Goal: Task Accomplishment & Management: Use online tool/utility

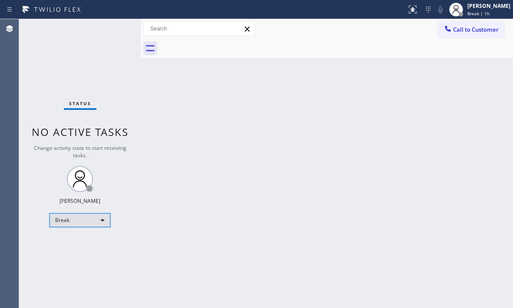
click at [92, 222] on div "Break" at bounding box center [80, 220] width 61 height 14
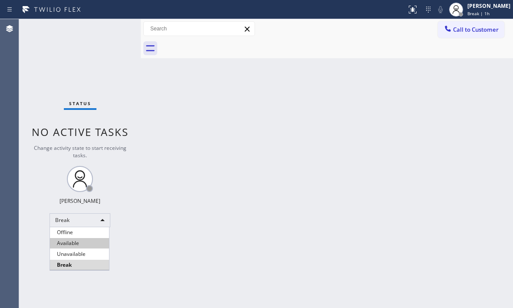
click at [76, 241] on li "Available" at bounding box center [79, 243] width 59 height 10
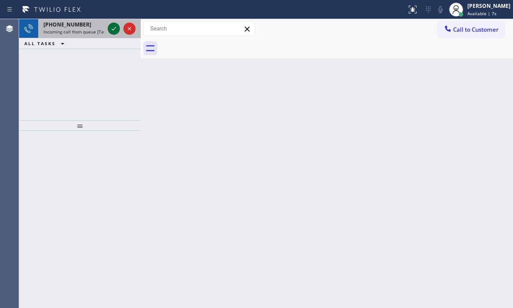
click at [111, 27] on icon at bounding box center [114, 28] width 10 height 10
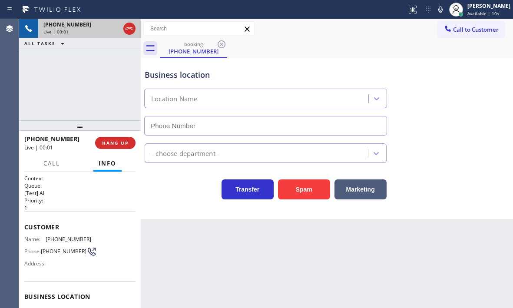
type input "[PHONE_NUMBER]"
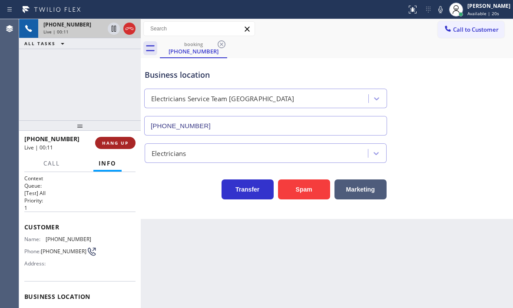
click at [115, 141] on span "HANG UP" at bounding box center [115, 143] width 27 height 6
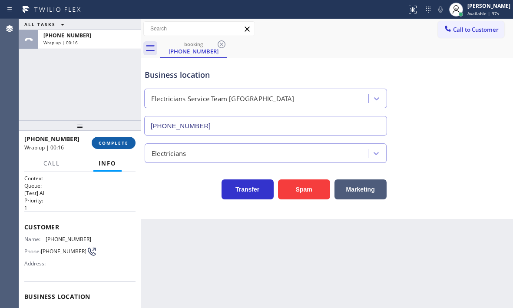
drag, startPoint x: 108, startPoint y: 142, endPoint x: 113, endPoint y: 142, distance: 5.2
click at [108, 142] on span "COMPLETE" at bounding box center [114, 143] width 30 height 6
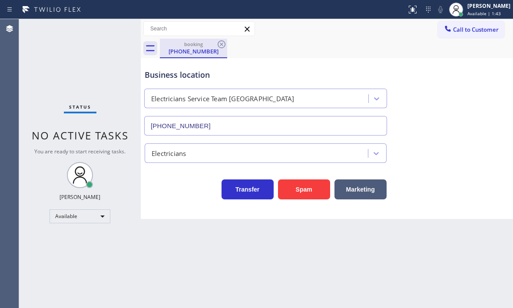
click at [200, 51] on div "[PHONE_NUMBER]" at bounding box center [194, 51] width 66 height 8
click at [225, 46] on icon at bounding box center [222, 44] width 8 height 8
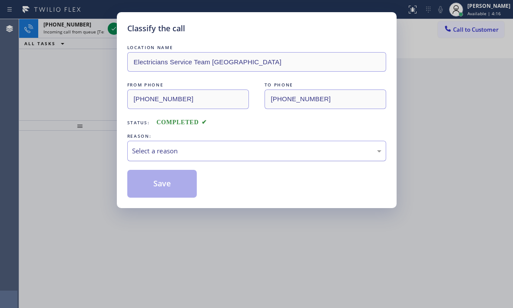
click at [232, 147] on div "Select a reason" at bounding box center [256, 151] width 249 height 10
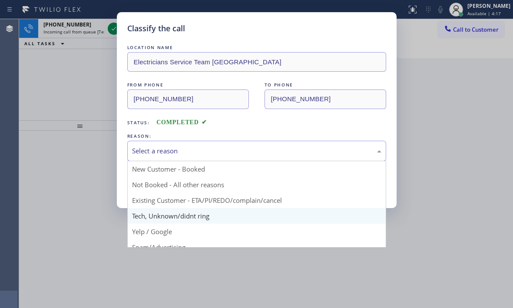
drag, startPoint x: 165, startPoint y: 216, endPoint x: 164, endPoint y: 205, distance: 11.8
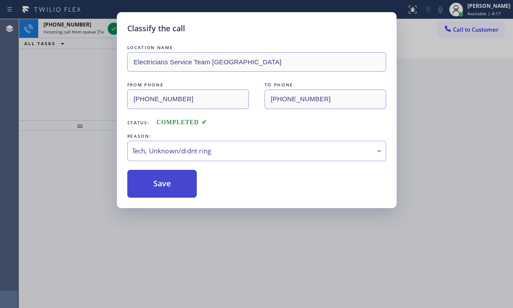
click at [162, 181] on button "Save" at bounding box center [162, 184] width 70 height 28
click at [113, 27] on div "Classify the call LOCATION NAME Electricians Service Team [GEOGRAPHIC_DATA] FRO…" at bounding box center [256, 154] width 513 height 308
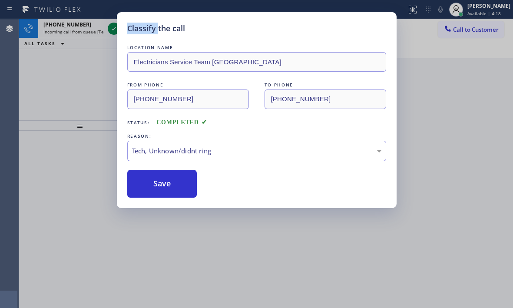
click at [113, 27] on div "Classify the call LOCATION NAME Electricians Service Team [GEOGRAPHIC_DATA] FRO…" at bounding box center [256, 154] width 513 height 308
click at [113, 27] on icon at bounding box center [114, 28] width 10 height 10
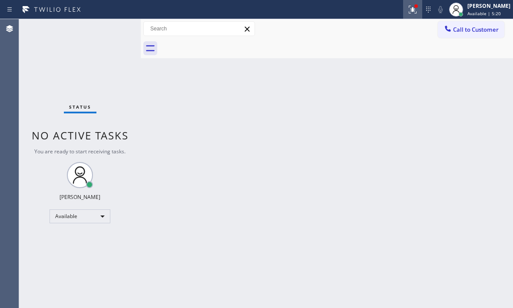
click at [411, 13] on div at bounding box center [412, 9] width 19 height 10
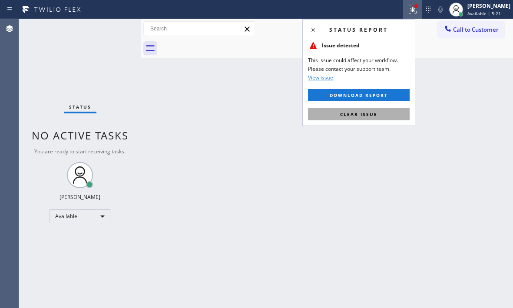
click at [367, 115] on span "Clear issue" at bounding box center [358, 114] width 37 height 6
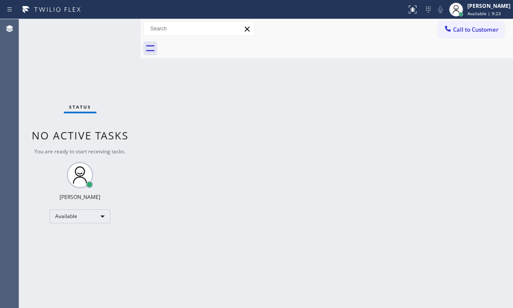
click at [109, 32] on div "Status No active tasks You are ready to start receiving tasks. [PERSON_NAME] Av…" at bounding box center [80, 163] width 122 height 289
click at [113, 41] on div "Status No active tasks You are ready to start receiving tasks. [PERSON_NAME] Av…" at bounding box center [80, 163] width 122 height 289
click at [109, 33] on div "Status No active tasks You are ready to start receiving tasks. [PERSON_NAME] Av…" at bounding box center [80, 163] width 122 height 289
click at [110, 33] on div "Status No active tasks You are ready to start receiving tasks. [PERSON_NAME] Av…" at bounding box center [80, 163] width 122 height 289
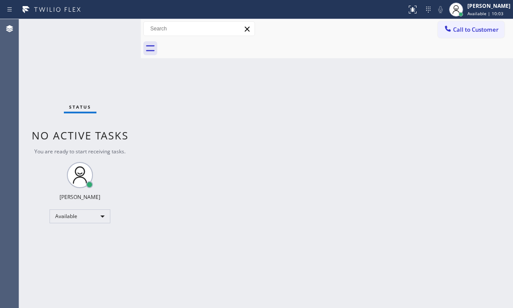
click at [110, 33] on div "Status No active tasks You are ready to start receiving tasks. [PERSON_NAME] Av…" at bounding box center [80, 163] width 122 height 289
click at [113, 32] on div "Status No active tasks You are ready to start receiving tasks. [PERSON_NAME] Av…" at bounding box center [80, 163] width 122 height 289
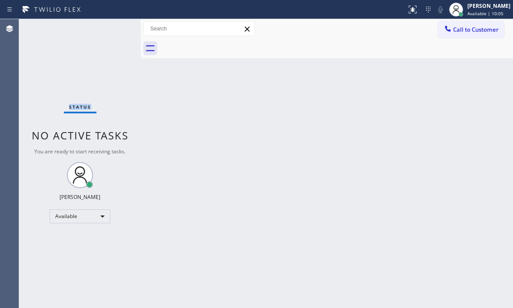
click at [113, 32] on div "Status No active tasks You are ready to start receiving tasks. [PERSON_NAME] Av…" at bounding box center [80, 163] width 122 height 289
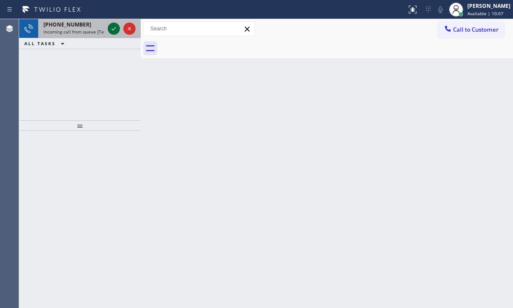
click at [113, 31] on icon at bounding box center [114, 28] width 10 height 10
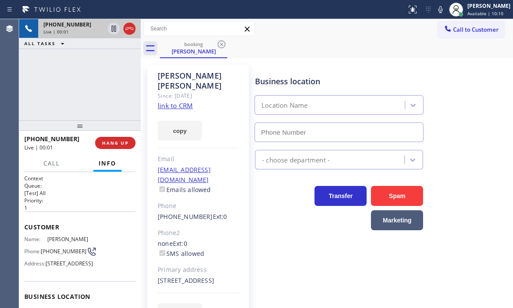
type input "[PHONE_NUMBER]"
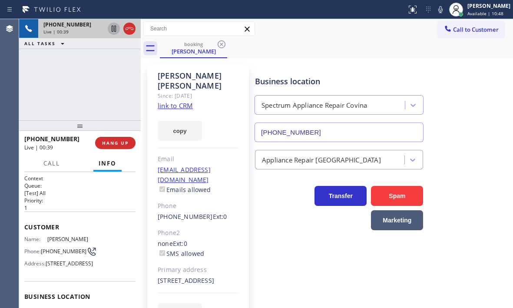
click at [112, 30] on icon at bounding box center [114, 29] width 4 height 6
click at [116, 29] on icon at bounding box center [114, 29] width 6 height 6
click at [124, 146] on button "HANG UP" at bounding box center [115, 143] width 40 height 12
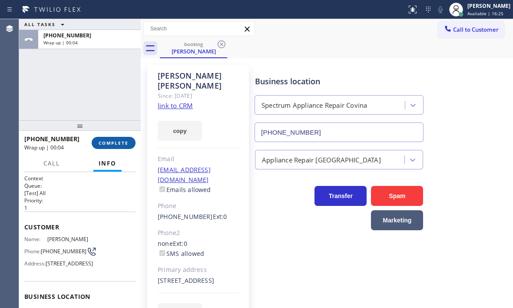
click at [115, 141] on span "COMPLETE" at bounding box center [114, 143] width 30 height 6
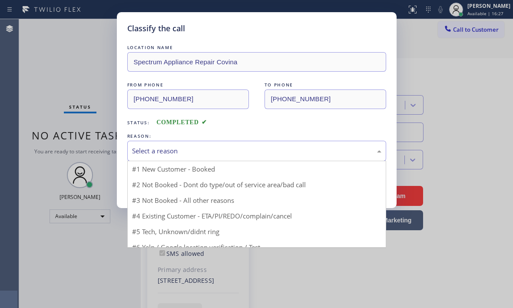
click at [229, 153] on div "Select a reason" at bounding box center [256, 151] width 249 height 10
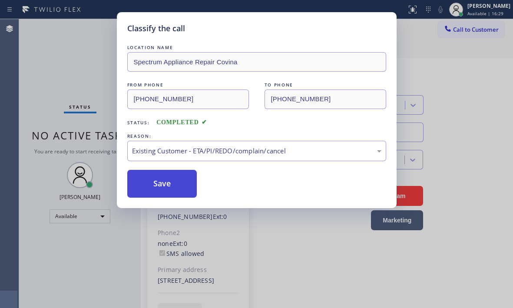
click at [169, 181] on button "Save" at bounding box center [162, 184] width 70 height 28
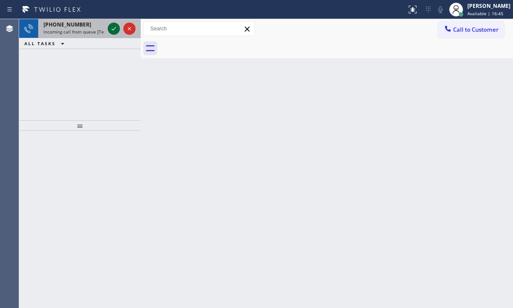
click at [112, 30] on icon at bounding box center [114, 28] width 4 height 3
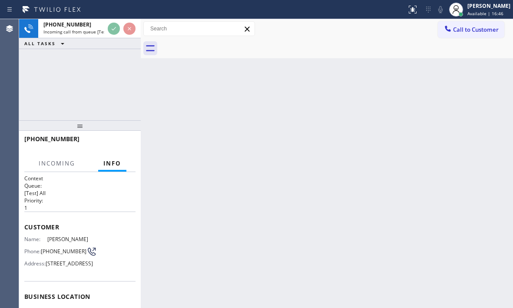
scroll to position [130, 0]
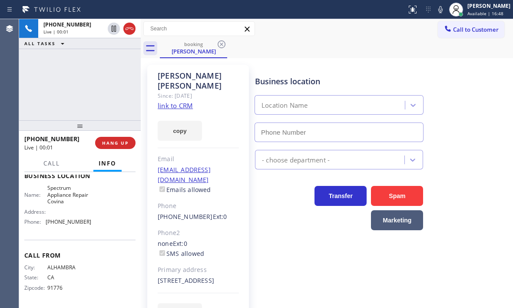
type input "[PHONE_NUMBER]"
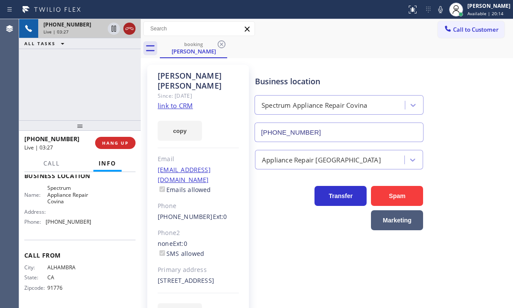
click at [131, 32] on icon at bounding box center [129, 28] width 10 height 10
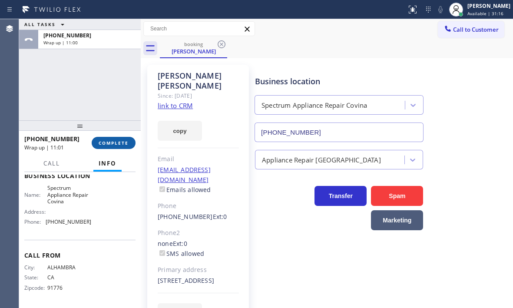
click at [111, 143] on span "COMPLETE" at bounding box center [114, 143] width 30 height 6
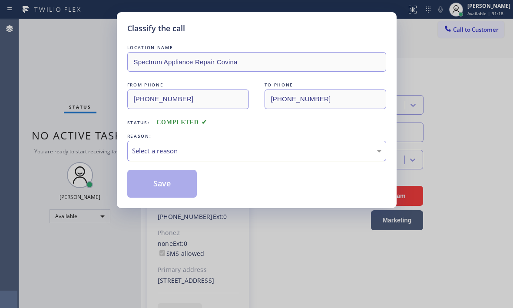
click at [226, 158] on div "Select a reason" at bounding box center [256, 151] width 259 height 20
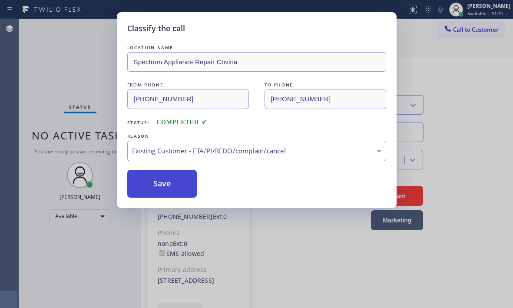
click at [169, 179] on button "Save" at bounding box center [162, 184] width 70 height 28
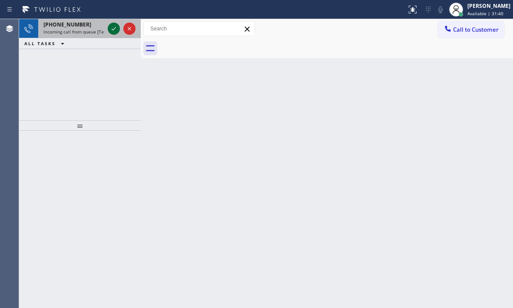
click at [113, 30] on icon at bounding box center [114, 28] width 10 height 10
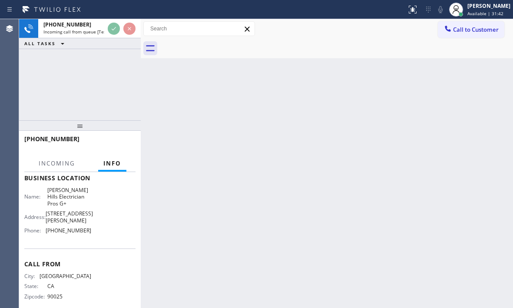
scroll to position [130, 0]
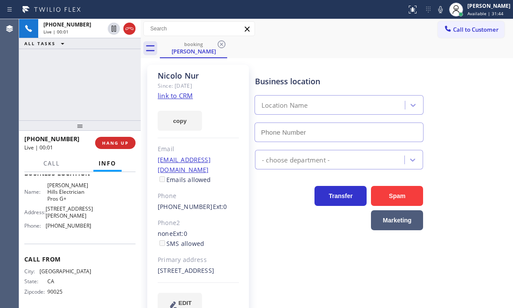
type input "[PHONE_NUMBER]"
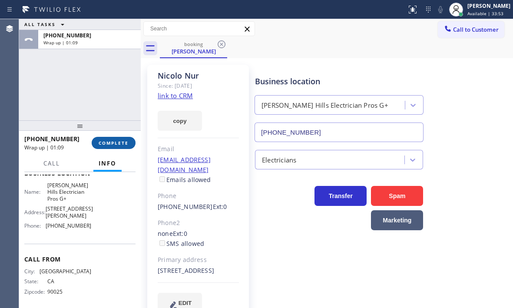
click at [118, 141] on span "COMPLETE" at bounding box center [114, 143] width 30 height 6
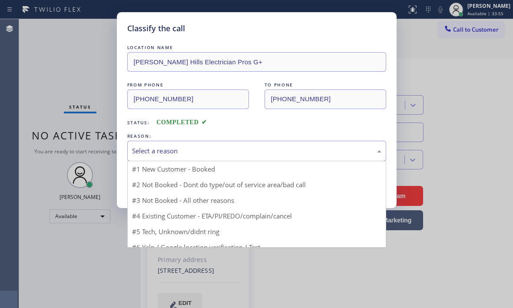
click at [212, 146] on div "Select a reason" at bounding box center [256, 151] width 249 height 10
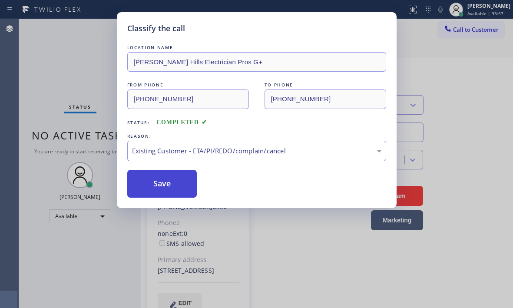
click at [167, 186] on button "Save" at bounding box center [162, 184] width 70 height 28
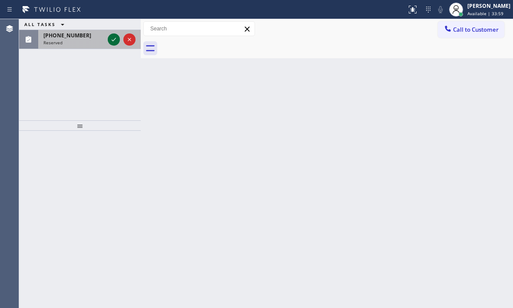
click at [118, 40] on icon at bounding box center [114, 39] width 10 height 10
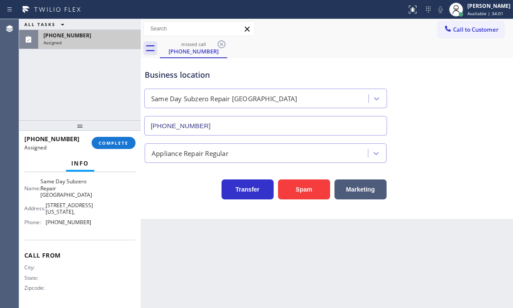
type input "[PHONE_NUMBER]"
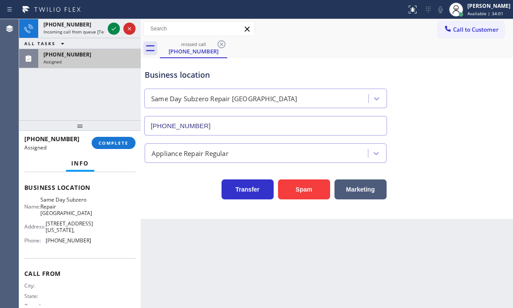
scroll to position [101, 0]
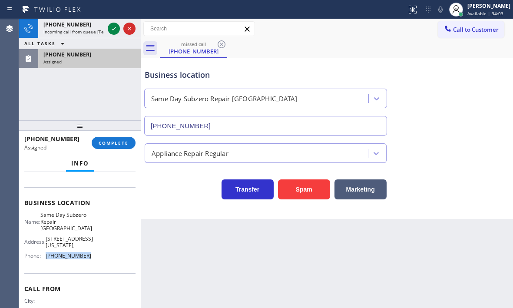
drag, startPoint x: 86, startPoint y: 262, endPoint x: 46, endPoint y: 263, distance: 40.0
click at [46, 259] on div "Phone: [PHONE_NUMBER]" at bounding box center [57, 255] width 67 height 7
copy div "[PHONE_NUMBER]"
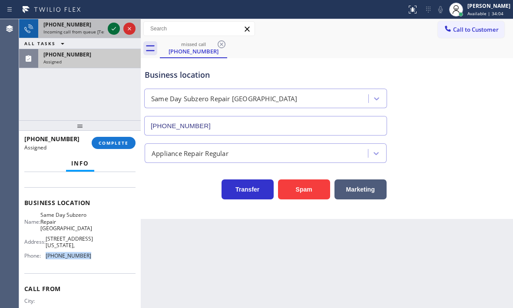
click at [119, 30] on div at bounding box center [114, 28] width 12 height 10
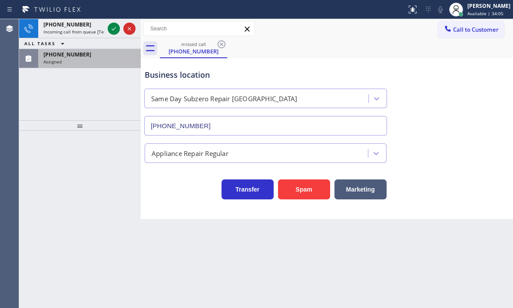
click at [116, 38] on div "ALL TASKS ALL TASKS ACTIVE TASKS TASKS IN WRAP UP" at bounding box center [80, 43] width 122 height 11
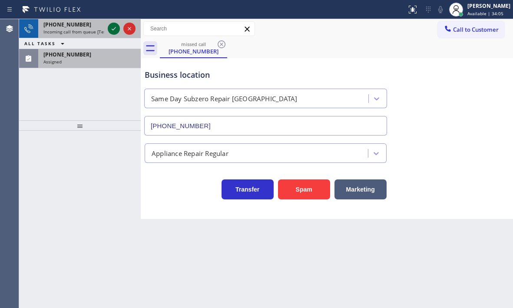
click at [114, 29] on icon at bounding box center [114, 28] width 4 height 3
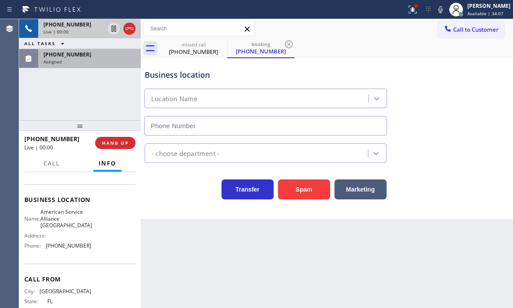
scroll to position [124, 0]
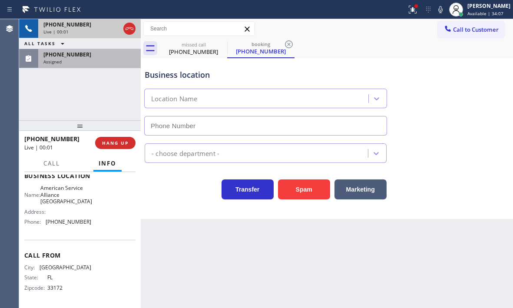
type input "[PHONE_NUMBER]"
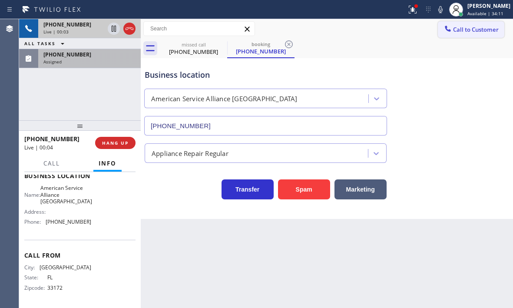
click at [487, 29] on span "Call to Customer" at bounding box center [476, 30] width 46 height 8
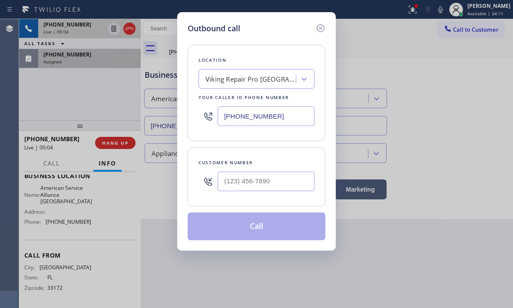
click at [277, 116] on input "[PHONE_NUMBER]" at bounding box center [266, 116] width 97 height 20
paste input "425) 406-3311"
type input "[PHONE_NUMBER]"
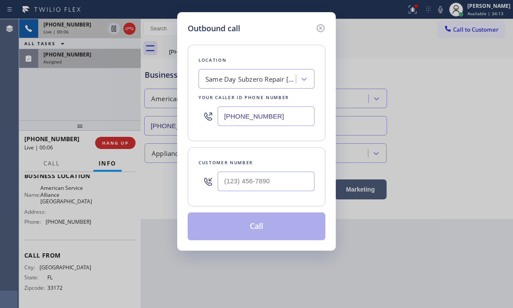
click at [311, 210] on div "Location Same Day Subzero Repair [GEOGRAPHIC_DATA] Your caller id phone number …" at bounding box center [257, 137] width 138 height 206
click at [321, 29] on icon at bounding box center [321, 28] width 8 height 8
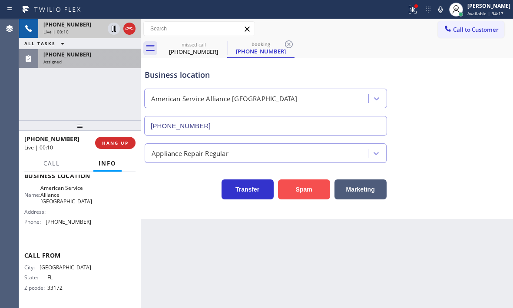
click at [303, 195] on button "Spam" at bounding box center [304, 189] width 52 height 20
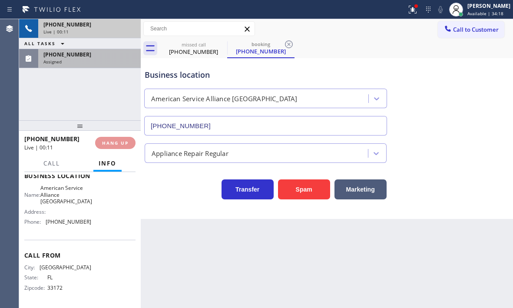
click at [103, 61] on div "Assigned" at bounding box center [89, 62] width 92 height 6
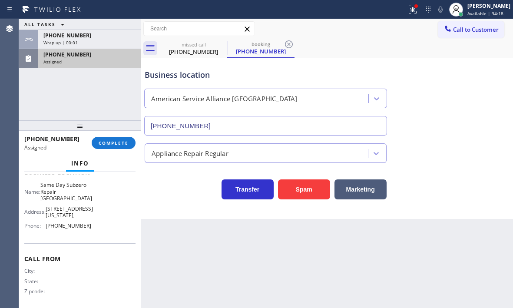
scroll to position [131, 0]
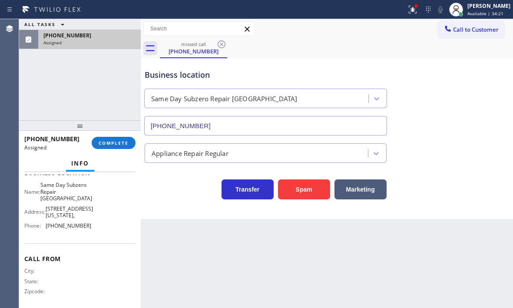
drag, startPoint x: 89, startPoint y: 32, endPoint x: 55, endPoint y: 34, distance: 33.9
click at [55, 34] on div "[PHONE_NUMBER]" at bounding box center [89, 35] width 92 height 7
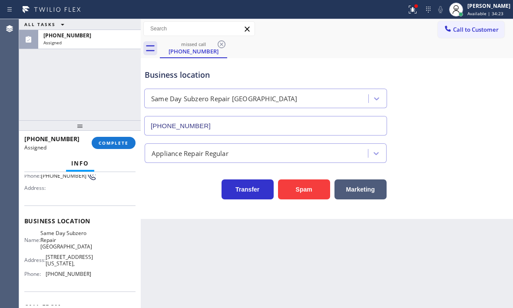
scroll to position [0, 0]
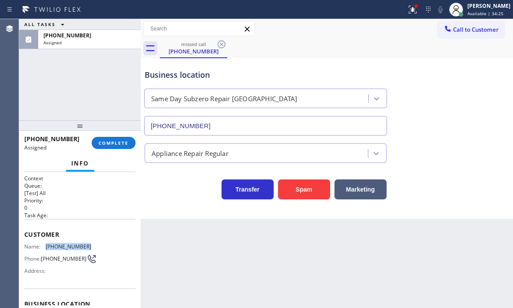
drag, startPoint x: 88, startPoint y: 244, endPoint x: 46, endPoint y: 245, distance: 41.7
click at [46, 245] on div "Name: [PHONE_NUMBER] Phone: [PHONE_NUMBER] Address:" at bounding box center [79, 260] width 111 height 34
copy span "[PHONE_NUMBER]"
click at [475, 28] on span "Call to Customer" at bounding box center [476, 30] width 46 height 8
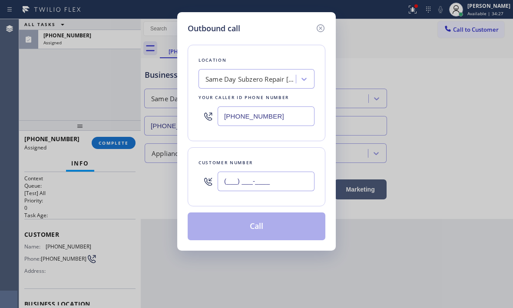
click at [252, 178] on input "(___) ___-____" at bounding box center [266, 182] width 97 height 20
paste input "425) 648-6160"
type input "[PHONE_NUMBER]"
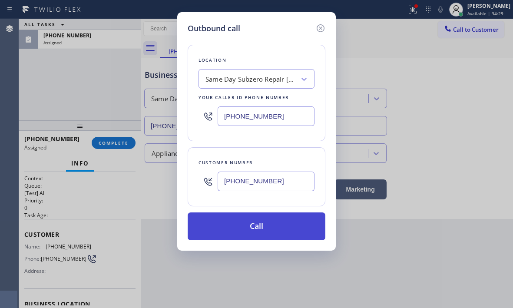
click at [263, 219] on button "Call" at bounding box center [257, 226] width 138 height 28
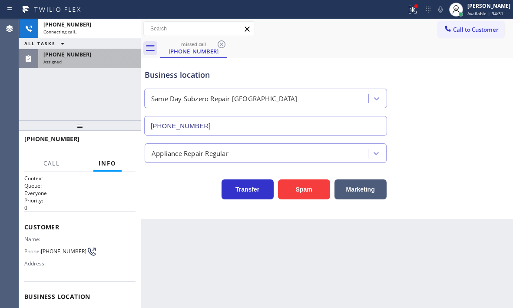
click at [85, 53] on div "[PHONE_NUMBER]" at bounding box center [89, 54] width 92 height 7
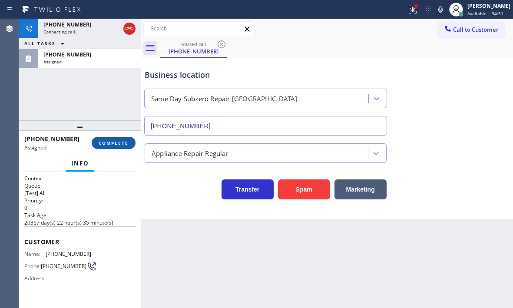
click at [114, 141] on span "COMPLETE" at bounding box center [114, 143] width 30 height 6
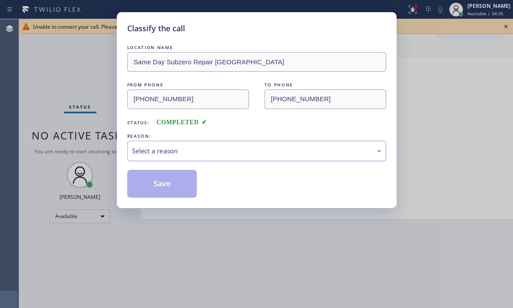
click at [225, 151] on div "Select a reason" at bounding box center [256, 151] width 249 height 10
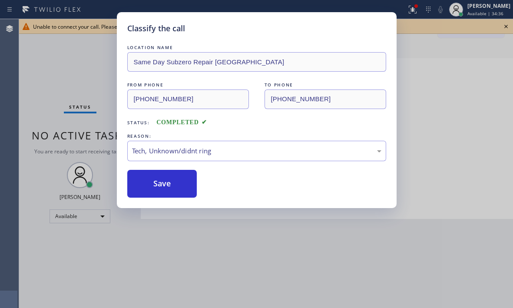
click at [81, 85] on div "Classify the call LOCATION NAME Same Day Subzero Repair [GEOGRAPHIC_DATA] FROM …" at bounding box center [256, 154] width 513 height 308
click at [191, 179] on button "Save" at bounding box center [162, 184] width 70 height 28
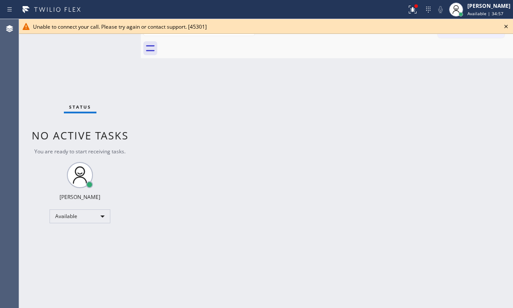
click at [505, 26] on icon at bounding box center [506, 26] width 10 height 10
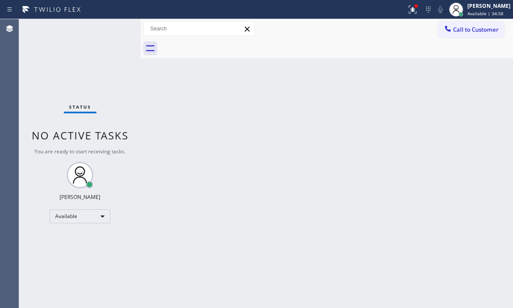
click at [307, 126] on div "Back to Dashboard Change Sender ID Customers Technicians Select a contact Outbo…" at bounding box center [327, 163] width 372 height 289
click at [408, 10] on icon at bounding box center [413, 9] width 10 height 10
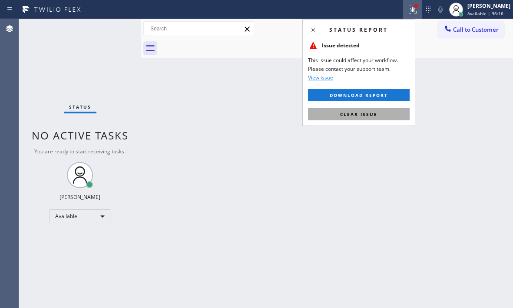
click at [391, 115] on button "Clear issue" at bounding box center [359, 114] width 102 height 12
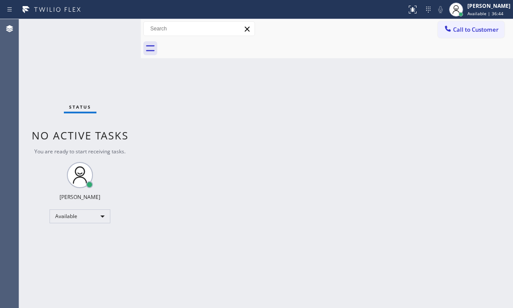
click at [259, 220] on div "Back to Dashboard Change Sender ID Customers Technicians Select a contact Outbo…" at bounding box center [327, 163] width 372 height 289
click at [88, 89] on div "Status No active tasks You are ready to start receiving tasks. [PERSON_NAME] Av…" at bounding box center [80, 163] width 122 height 289
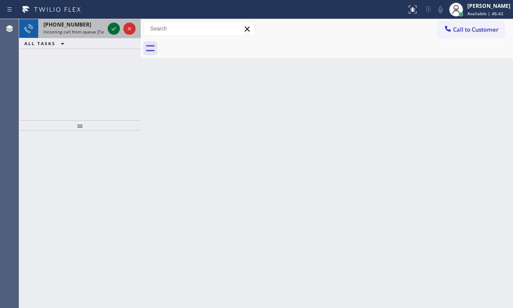
click at [108, 27] on div at bounding box center [114, 28] width 12 height 10
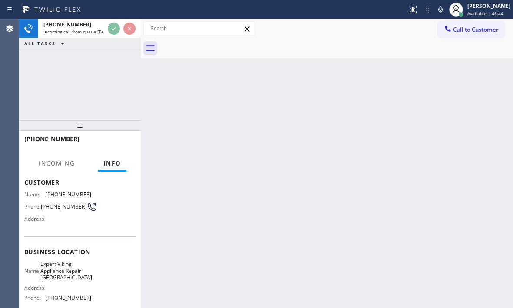
scroll to position [87, 0]
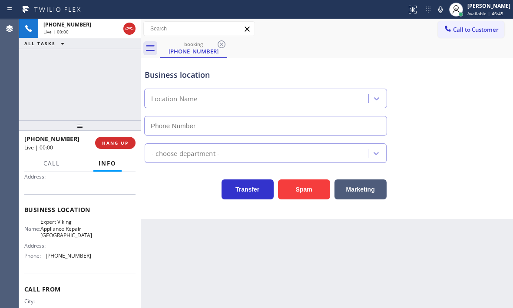
type input "[PHONE_NUMBER]"
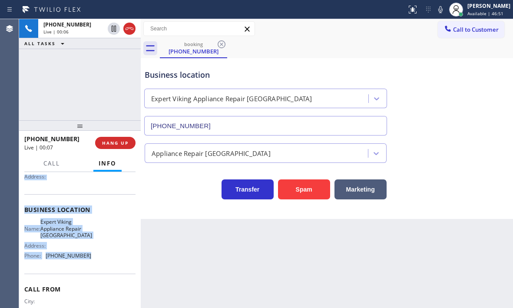
drag, startPoint x: 23, startPoint y: 223, endPoint x: 88, endPoint y: 269, distance: 78.8
click at [88, 269] on div "Context Queue: [Test] All Priority: 2 Customer Name: [PHONE_NUMBER] Phone: [PHO…" at bounding box center [80, 240] width 122 height 136
copy div "Customer Name: [PHONE_NUMBER] Phone: [PHONE_NUMBER] Address: Business location …"
click at [122, 143] on span "HANG UP" at bounding box center [115, 143] width 27 height 6
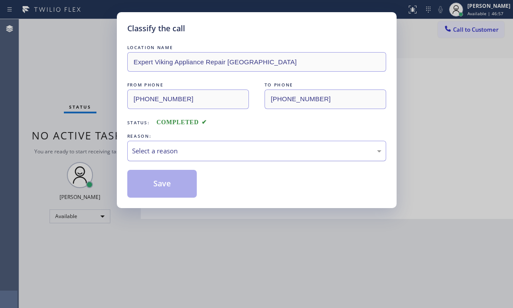
click at [207, 154] on div "Select a reason" at bounding box center [256, 151] width 249 height 10
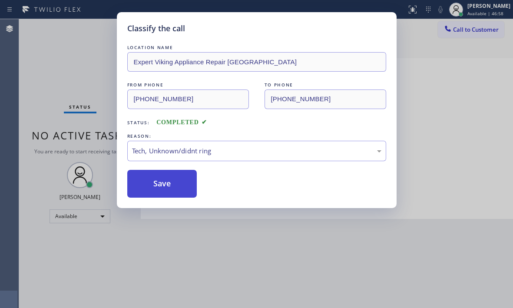
click at [165, 180] on button "Save" at bounding box center [162, 184] width 70 height 28
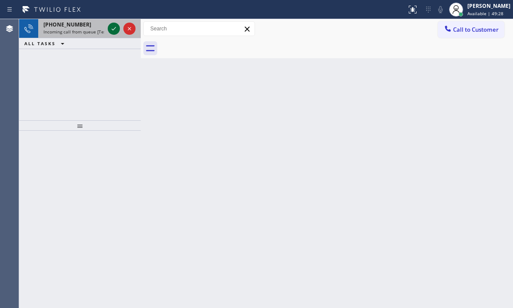
click at [113, 31] on icon at bounding box center [114, 28] width 10 height 10
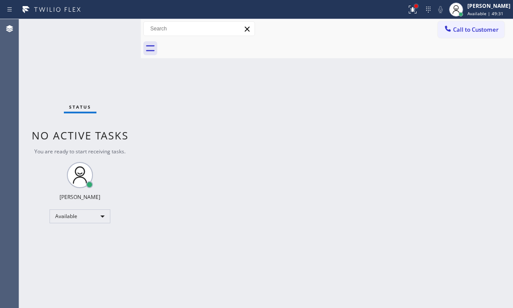
click at [415, 7] on div at bounding box center [416, 5] width 3 height 3
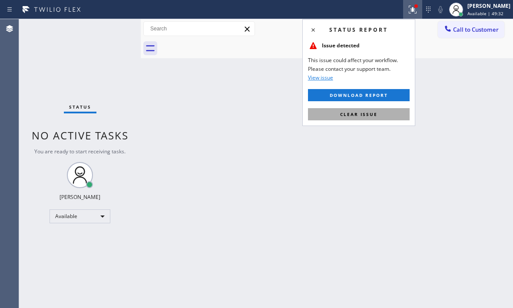
click at [392, 114] on button "Clear issue" at bounding box center [359, 114] width 102 height 12
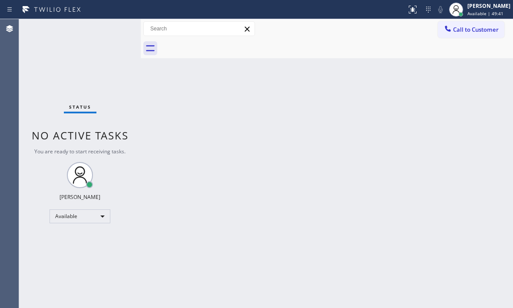
click at [113, 23] on div "Status No active tasks You are ready to start receiving tasks. [PERSON_NAME] Av…" at bounding box center [80, 163] width 122 height 289
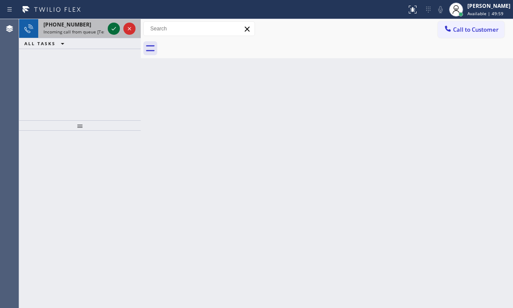
click at [118, 30] on icon at bounding box center [114, 28] width 10 height 10
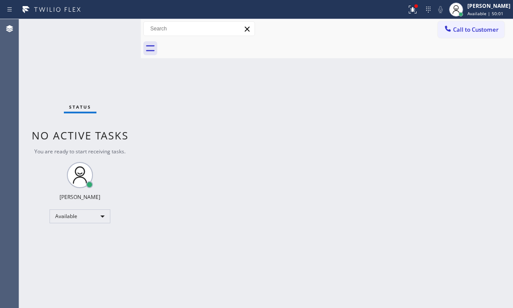
drag, startPoint x: 286, startPoint y: 127, endPoint x: 401, endPoint y: 126, distance: 114.7
click at [286, 126] on div "Back to Dashboard Change Sender ID Customers Technicians Select a contact Outbo…" at bounding box center [327, 163] width 372 height 289
click at [112, 30] on div "Status No active tasks You are ready to start receiving tasks. [PERSON_NAME] Av…" at bounding box center [80, 163] width 122 height 289
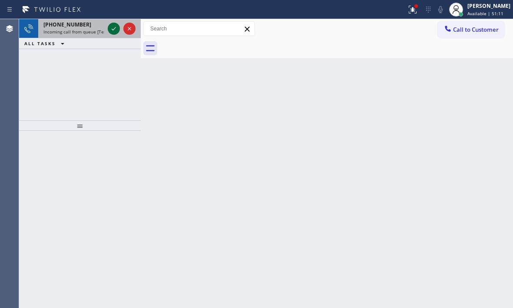
click at [112, 32] on icon at bounding box center [114, 28] width 10 height 10
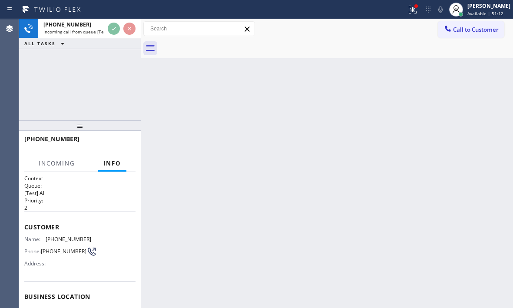
scroll to position [117, 0]
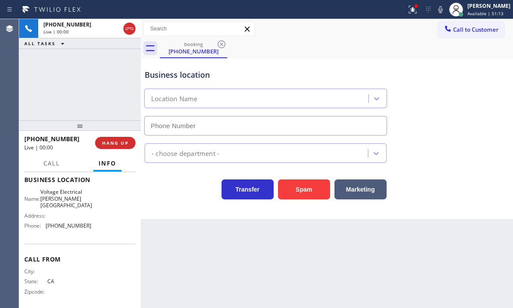
type input "[PHONE_NUMBER]"
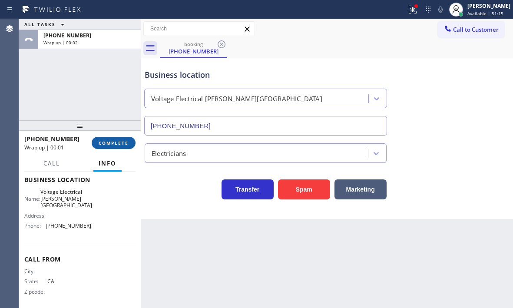
click at [118, 141] on span "COMPLETE" at bounding box center [114, 143] width 30 height 6
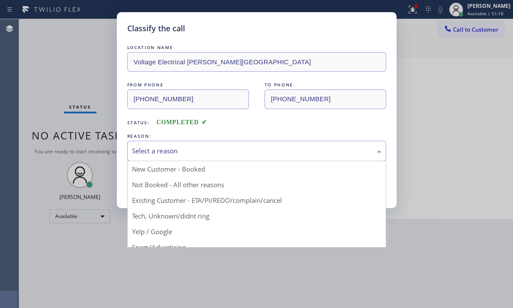
click at [272, 159] on div "Select a reason" at bounding box center [256, 151] width 259 height 20
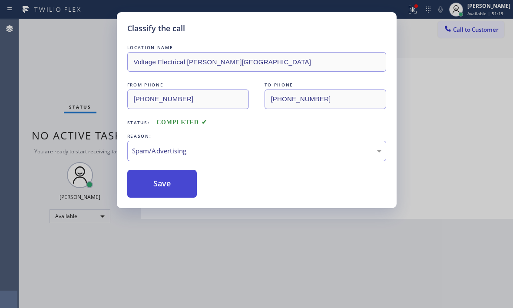
drag, startPoint x: 162, startPoint y: 186, endPoint x: 167, endPoint y: 177, distance: 10.0
click at [162, 184] on button "Save" at bounding box center [162, 184] width 70 height 28
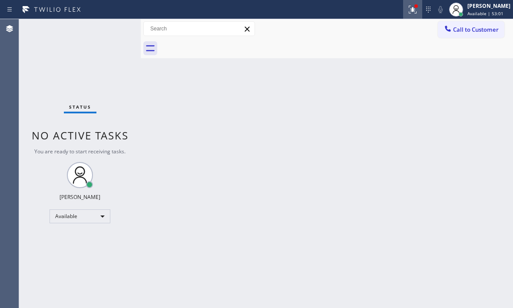
click at [408, 6] on icon at bounding box center [413, 9] width 10 height 10
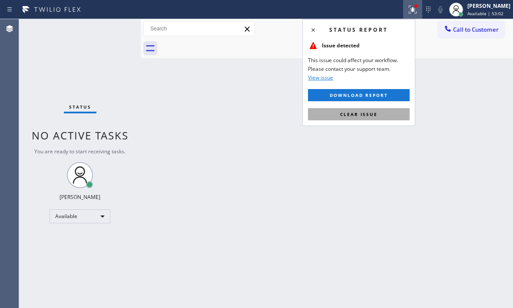
click at [366, 118] on button "Clear issue" at bounding box center [359, 114] width 102 height 12
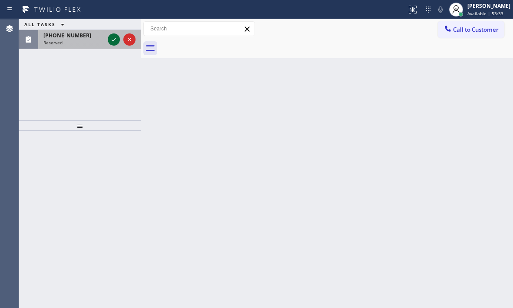
click at [113, 41] on icon at bounding box center [114, 39] width 10 height 10
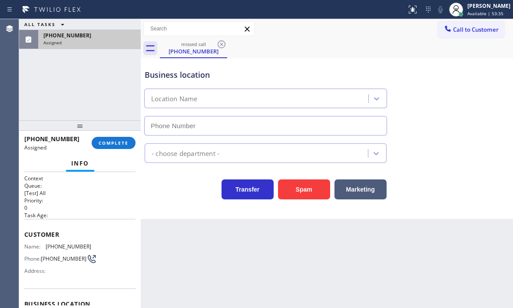
type input "[PHONE_NUMBER]"
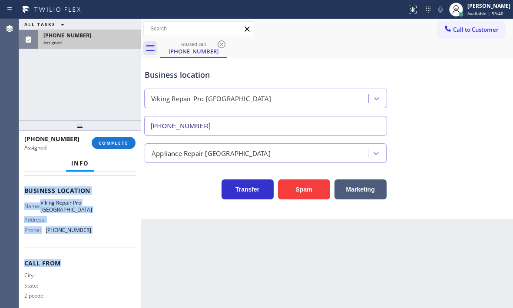
scroll to position [124, 0]
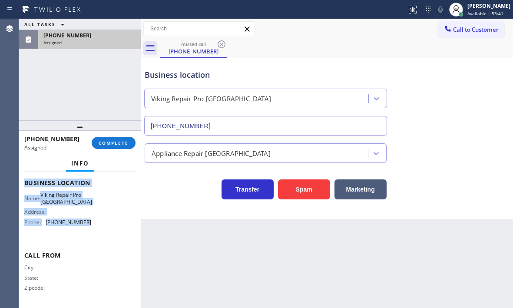
drag, startPoint x: 22, startPoint y: 193, endPoint x: 109, endPoint y: 235, distance: 96.8
click at [109, 235] on div "Context Queue: [Test] All Priority: 0 Task Age: Customer Name: [PHONE_NUMBER] P…" at bounding box center [80, 240] width 122 height 136
copy div "Customer Name: [PHONE_NUMBER] Phone: [PHONE_NUMBER] Address: Business location …"
click at [105, 143] on span "COMPLETE" at bounding box center [114, 143] width 30 height 6
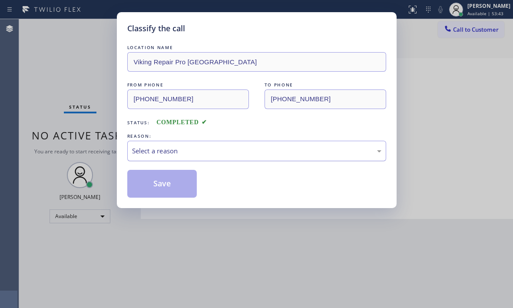
click at [238, 143] on div "Select a reason" at bounding box center [256, 151] width 259 height 20
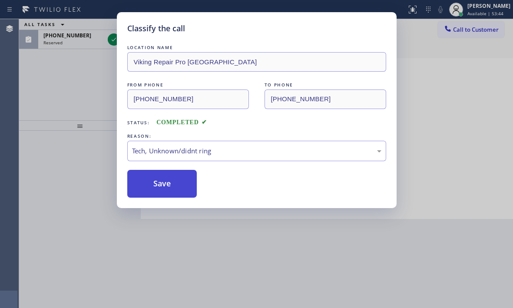
click at [158, 188] on button "Save" at bounding box center [162, 184] width 70 height 28
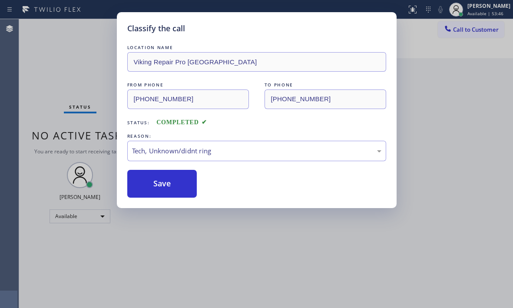
click at [113, 40] on div "Classify the call LOCATION NAME [PHONE_NUMBER] FROM PHONE [PHONE_NUMBER] TO PHO…" at bounding box center [266, 163] width 494 height 289
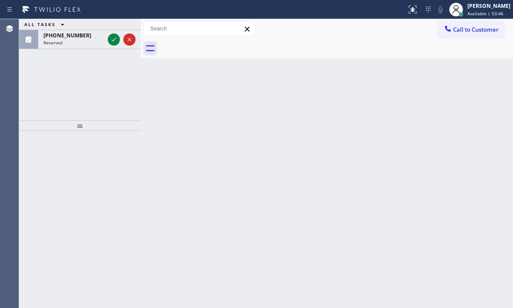
click at [113, 40] on icon at bounding box center [114, 39] width 10 height 10
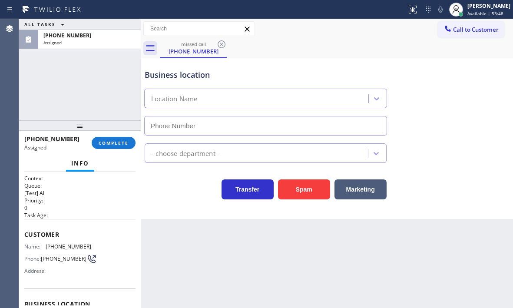
type input "[PHONE_NUMBER]"
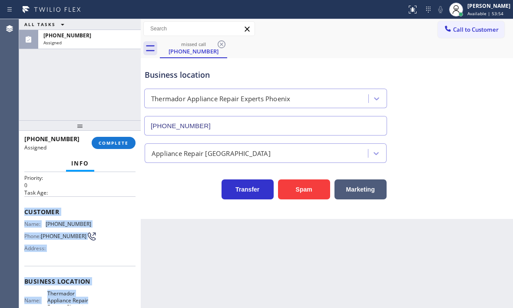
scroll to position [87, 0]
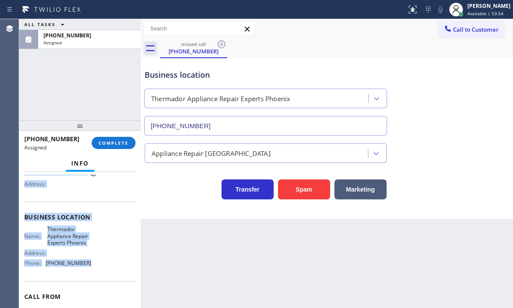
drag, startPoint x: 47, startPoint y: 235, endPoint x: 108, endPoint y: 279, distance: 75.4
click at [108, 279] on div "Context Queue: [Test] All Priority: 0 Task Age: Customer Name: [PHONE_NUMBER] P…" at bounding box center [79, 217] width 111 height 259
click at [107, 274] on div "Business location Name: Thermador Appliance Repair Experts Phoenix Address: Pho…" at bounding box center [79, 241] width 111 height 79
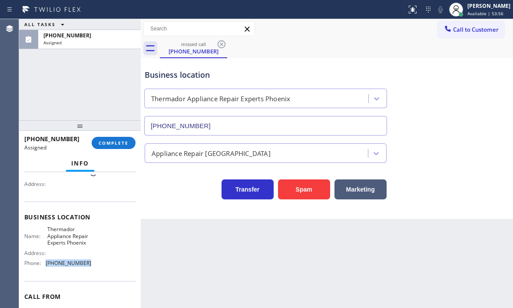
drag, startPoint x: 89, startPoint y: 269, endPoint x: 46, endPoint y: 269, distance: 43.0
click at [46, 269] on div "Name: Thermador Appliance Repair Experts Phoenix Address: Phone: [PHONE_NUMBER]" at bounding box center [79, 248] width 111 height 44
copy div "[PHONE_NUMBER]"
click at [464, 30] on span "Call to Customer" at bounding box center [476, 30] width 46 height 8
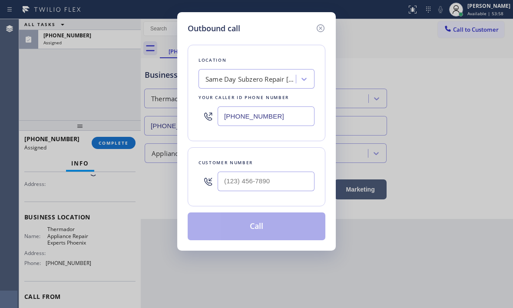
click at [272, 117] on input "[PHONE_NUMBER]" at bounding box center [266, 116] width 97 height 20
paste input "602) 755-1659"
type input "[PHONE_NUMBER]"
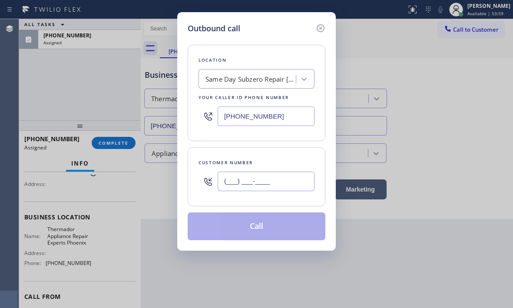
click at [257, 176] on input "(___) ___-____" at bounding box center [266, 182] width 97 height 20
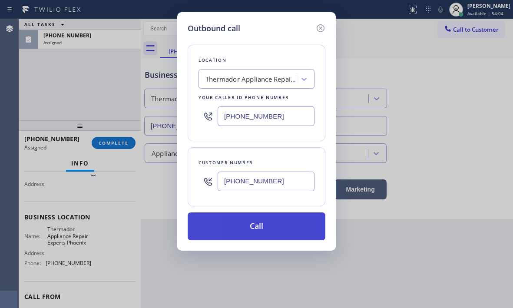
type input "[PHONE_NUMBER]"
click at [271, 222] on button "Call" at bounding box center [257, 226] width 138 height 28
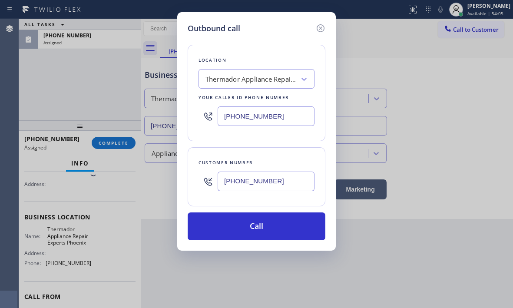
click at [119, 143] on div "Outbound call Location Thermador Appliance Repair Experts [GEOGRAPHIC_DATA] You…" at bounding box center [256, 154] width 513 height 308
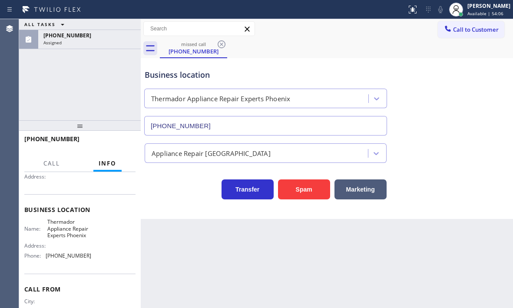
scroll to position [80, 0]
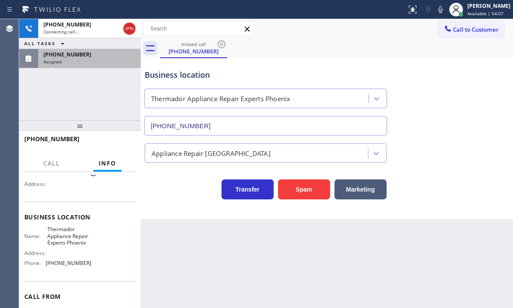
click at [114, 64] on div "Assigned" at bounding box center [89, 62] width 92 height 6
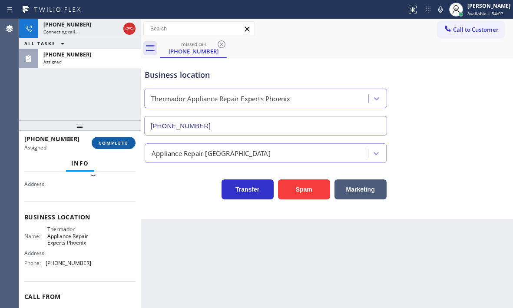
click at [114, 142] on span "COMPLETE" at bounding box center [114, 143] width 30 height 6
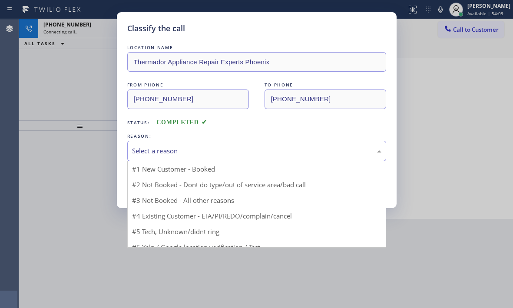
click at [238, 146] on div "Select a reason" at bounding box center [256, 151] width 249 height 10
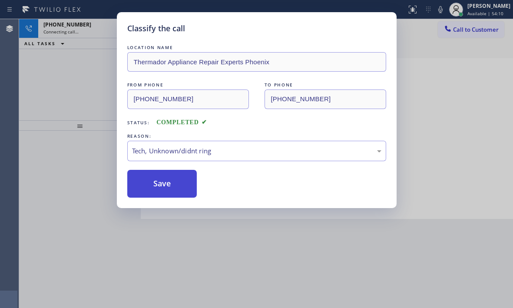
click at [159, 190] on button "Save" at bounding box center [162, 184] width 70 height 28
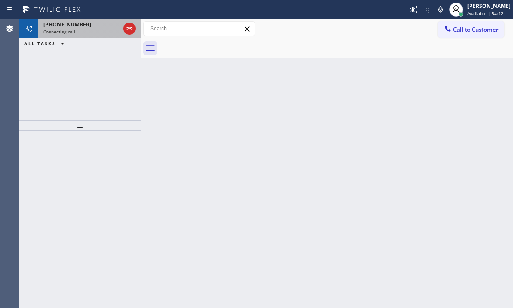
click at [93, 29] on div "Connecting call…" at bounding box center [81, 32] width 76 height 6
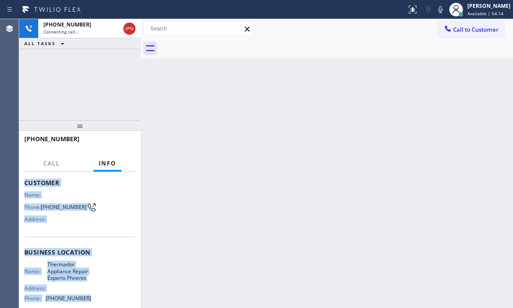
scroll to position [87, 0]
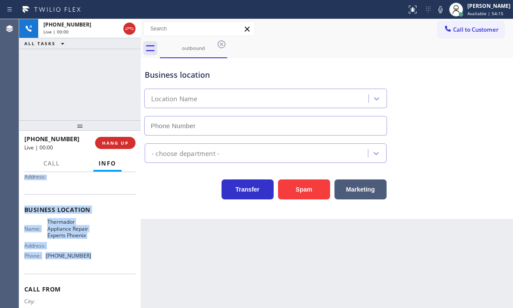
drag, startPoint x: 20, startPoint y: 223, endPoint x: 89, endPoint y: 267, distance: 81.8
click at [89, 267] on div "Context Queue: Everyone Priority: 0 Customer Name: Phone: [PHONE_NUMBER] Addres…" at bounding box center [80, 240] width 122 height 136
copy div "Customer Name: Phone: [PHONE_NUMBER] Address: Business location Name: Thermador…"
type input "[PHONE_NUMBER]"
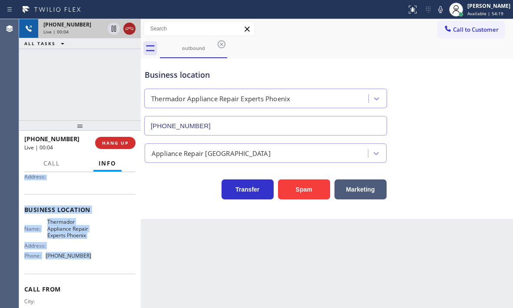
click at [129, 32] on icon at bounding box center [129, 28] width 10 height 10
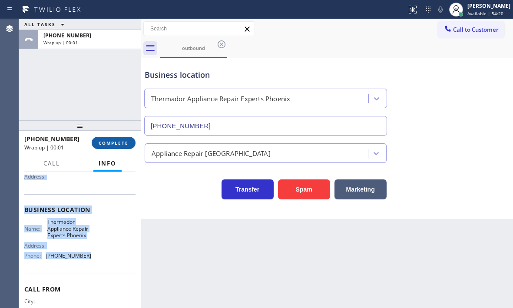
click at [115, 139] on button "COMPLETE" at bounding box center [114, 143] width 44 height 12
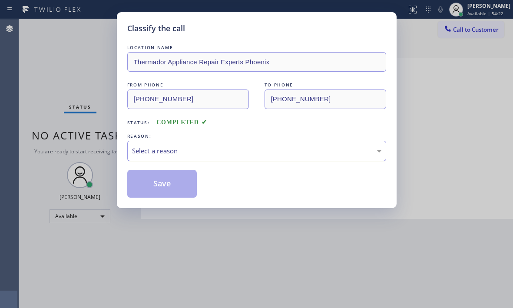
click at [220, 154] on div "Select a reason" at bounding box center [256, 151] width 249 height 10
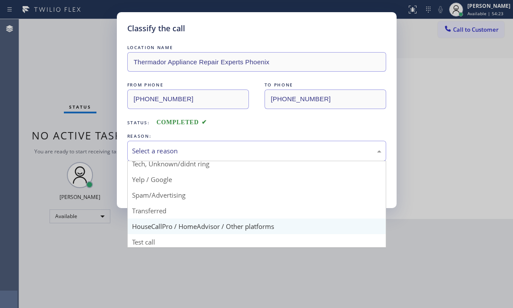
scroll to position [55, 0]
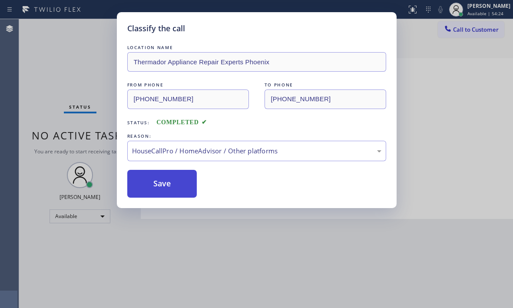
click at [179, 178] on button "Save" at bounding box center [162, 184] width 70 height 28
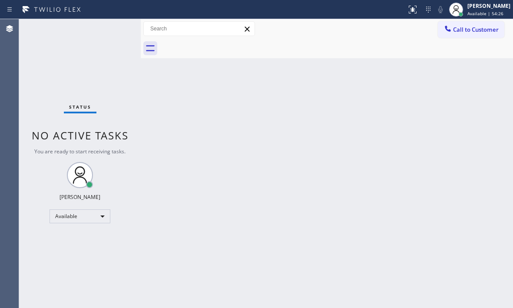
click at [486, 146] on div "Back to Dashboard Change Sender ID Customers Technicians Select a contact Outbo…" at bounding box center [327, 163] width 372 height 289
click at [78, 58] on div "Status No active tasks You are ready to start receiving tasks. [PERSON_NAME] Av…" at bounding box center [80, 163] width 122 height 289
click at [112, 30] on div "Status No active tasks You are ready to start receiving tasks. [PERSON_NAME] Av…" at bounding box center [80, 163] width 122 height 289
click at [113, 32] on div "Status No active tasks You are ready to start receiving tasks. [PERSON_NAME] Av…" at bounding box center [80, 163] width 122 height 289
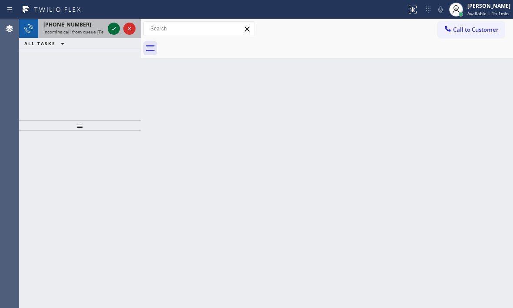
click at [112, 27] on icon at bounding box center [114, 28] width 10 height 10
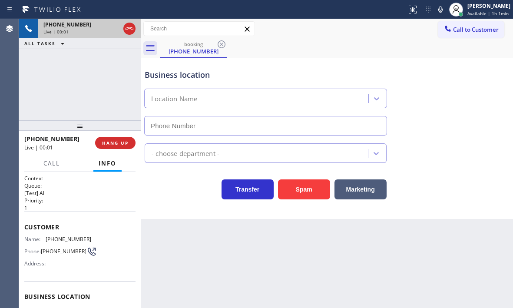
type input "[PHONE_NUMBER]"
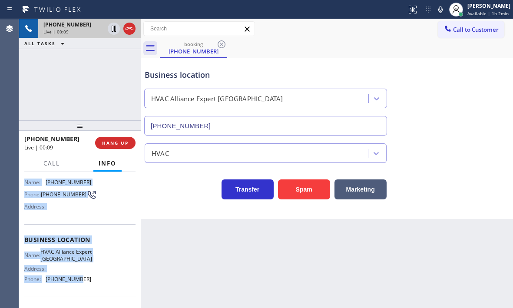
scroll to position [87, 0]
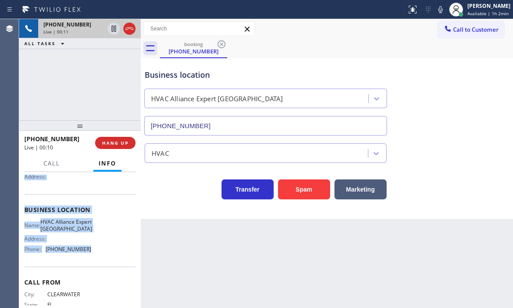
drag, startPoint x: 23, startPoint y: 224, endPoint x: 89, endPoint y: 262, distance: 75.6
click at [88, 262] on div "Context Queue: [Test] All Priority: 1 Customer Name: [PHONE_NUMBER] Phone: [PHO…" at bounding box center [80, 240] width 122 height 136
copy div "Customer Name: [PHONE_NUMBER] Phone: [PHONE_NUMBER] Address: Business location …"
click at [111, 140] on span "HANG UP" at bounding box center [115, 143] width 27 height 6
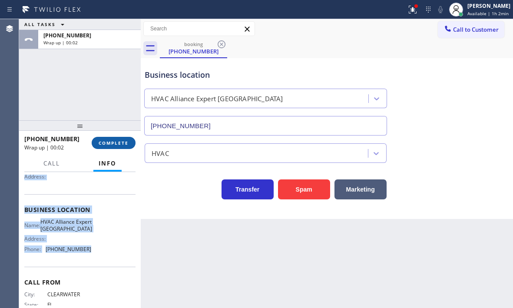
click at [113, 144] on span "COMPLETE" at bounding box center [114, 143] width 30 height 6
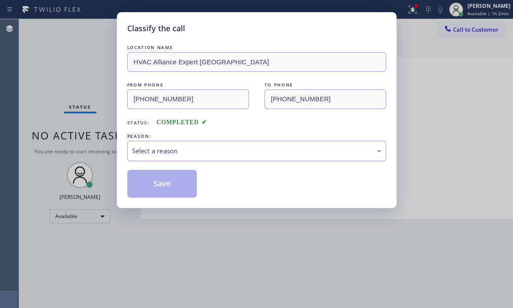
click at [235, 149] on div "Select a reason" at bounding box center [256, 151] width 249 height 10
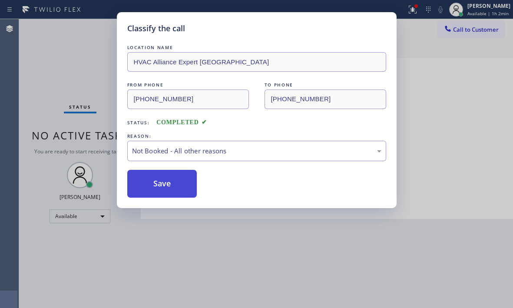
click at [155, 183] on button "Save" at bounding box center [162, 184] width 70 height 28
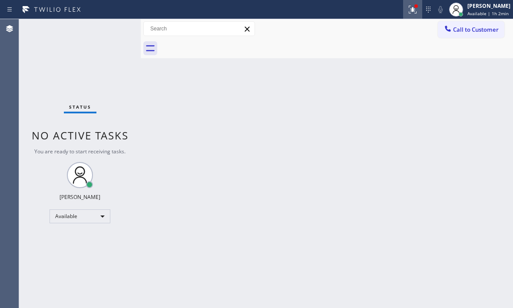
click at [408, 13] on icon at bounding box center [413, 9] width 10 height 10
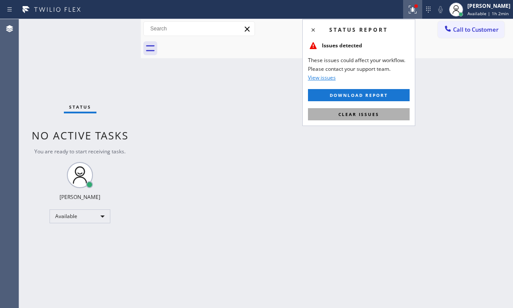
click at [371, 119] on button "Clear issues" at bounding box center [359, 114] width 102 height 12
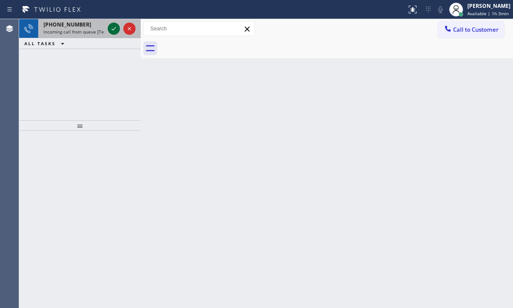
click at [115, 30] on icon at bounding box center [114, 28] width 10 height 10
click at [112, 29] on icon at bounding box center [114, 28] width 10 height 10
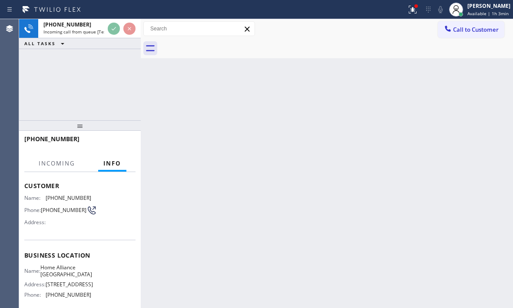
scroll to position [87, 0]
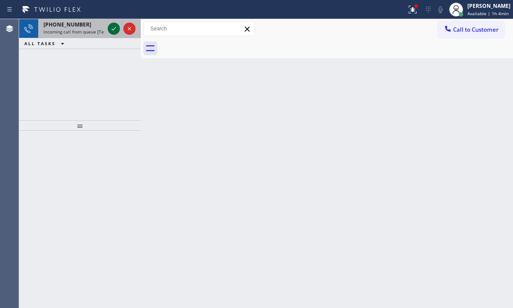
click at [117, 29] on icon at bounding box center [114, 28] width 10 height 10
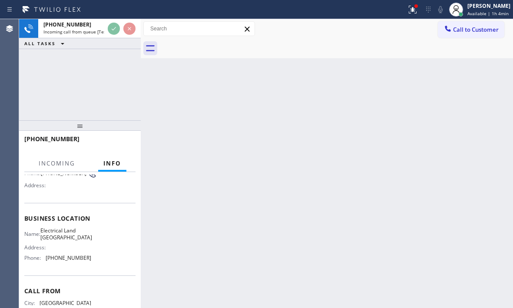
scroll to position [87, 0]
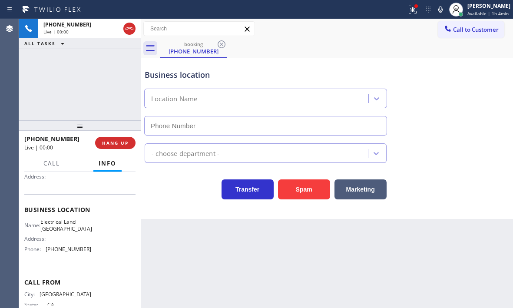
type input "[PHONE_NUMBER]"
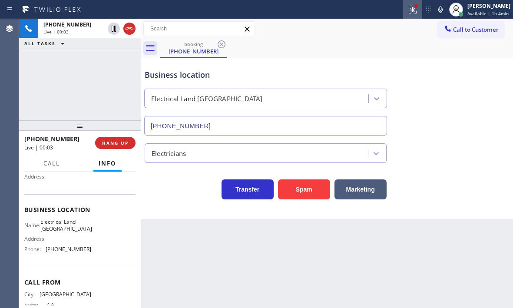
click at [409, 11] on icon at bounding box center [413, 10] width 8 height 8
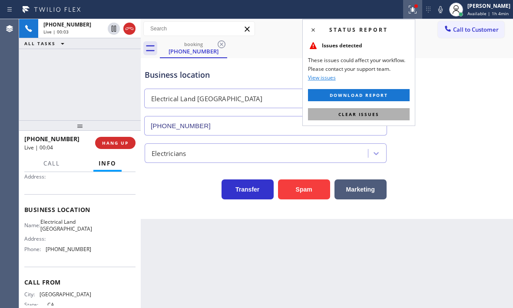
click at [386, 113] on button "Clear issues" at bounding box center [359, 114] width 102 height 12
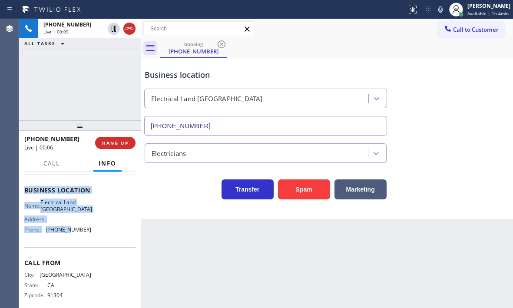
scroll to position [117, 0]
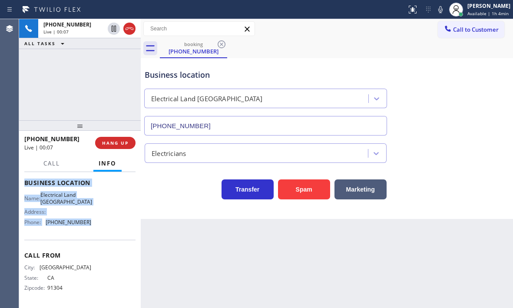
drag, startPoint x: 25, startPoint y: 212, endPoint x: 83, endPoint y: 237, distance: 62.9
click at [81, 239] on div "Business location Name: Electrical Land [GEOGRAPHIC_DATA] Address: Phone: [PHON…" at bounding box center [79, 203] width 111 height 73
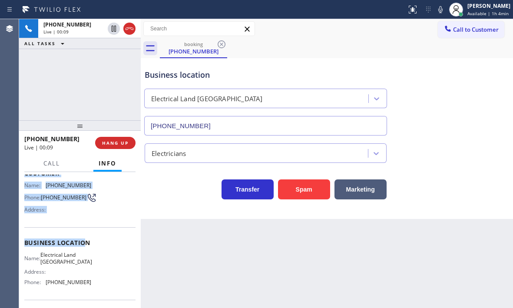
scroll to position [73, 0]
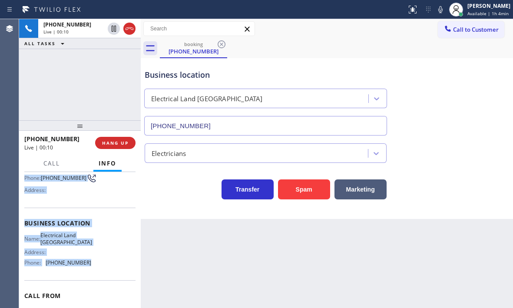
drag, startPoint x: 24, startPoint y: 195, endPoint x: 129, endPoint y: 266, distance: 126.7
click at [85, 268] on div "Context Queue: [Test] All Priority: 1 Customer Name: [PHONE_NUMBER] Phone: [PHO…" at bounding box center [80, 240] width 122 height 136
copy div "Customer Name: [PHONE_NUMBER] Phone: [PHONE_NUMBER] Address: Business location …"
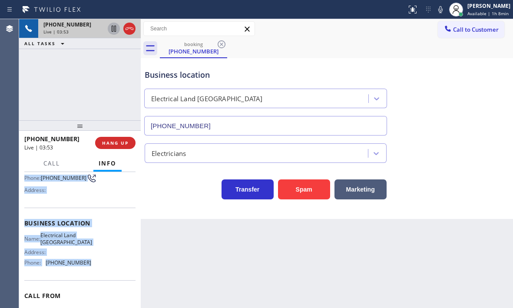
click at [115, 31] on icon at bounding box center [114, 29] width 4 height 6
click at [113, 27] on icon at bounding box center [114, 29] width 6 height 6
click at [126, 30] on icon at bounding box center [129, 28] width 10 height 10
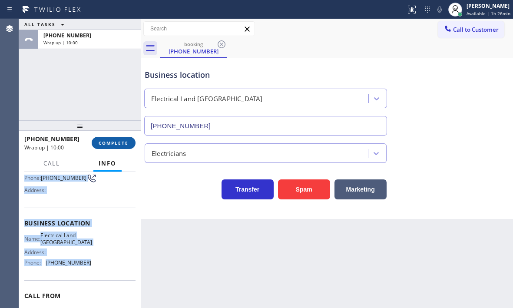
click at [115, 141] on span "COMPLETE" at bounding box center [114, 143] width 30 height 6
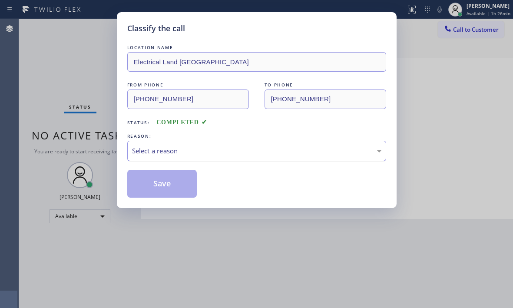
click at [242, 150] on div "Select a reason" at bounding box center [256, 151] width 249 height 10
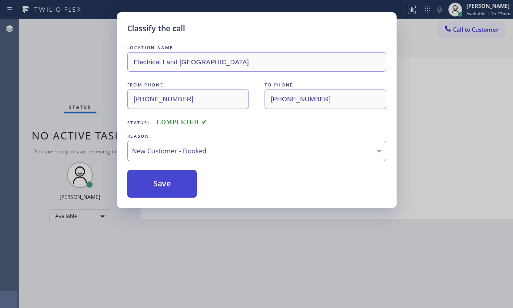
click at [156, 181] on button "Save" at bounding box center [162, 184] width 70 height 28
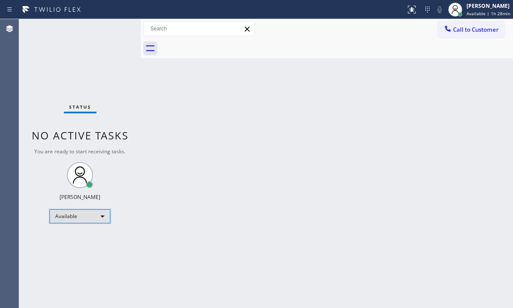
click at [103, 219] on div "Available" at bounding box center [80, 216] width 61 height 14
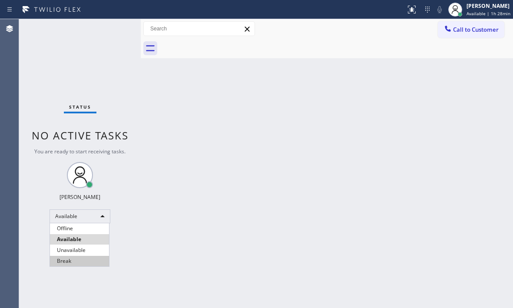
click at [73, 262] on li "Break" at bounding box center [79, 261] width 59 height 10
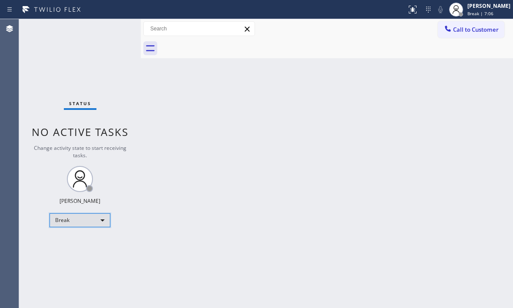
click at [100, 221] on div "Break" at bounding box center [80, 220] width 61 height 14
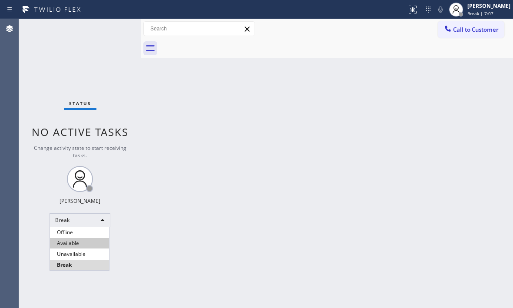
click at [76, 243] on li "Available" at bounding box center [79, 243] width 59 height 10
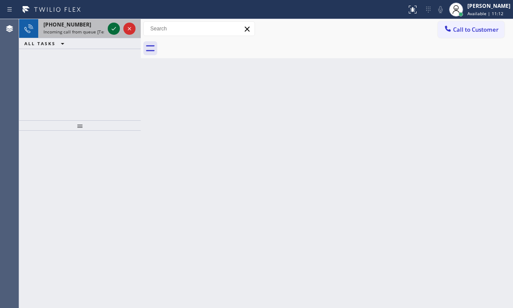
click at [117, 33] on icon at bounding box center [114, 28] width 10 height 10
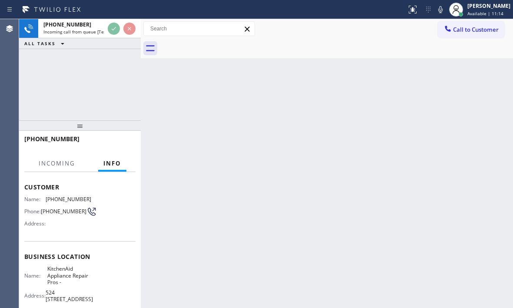
scroll to position [87, 0]
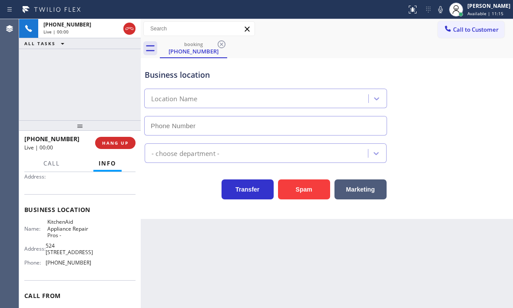
type input "[PHONE_NUMBER]"
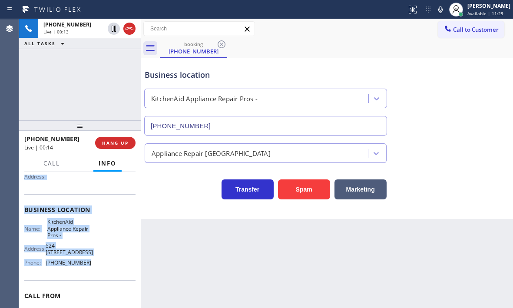
drag, startPoint x: 23, startPoint y: 226, endPoint x: 86, endPoint y: 266, distance: 74.6
click at [86, 266] on div "Context Queue: [Test] All Priority: 1 Customer Name: [PHONE_NUMBER] Phone: [PHO…" at bounding box center [80, 240] width 122 height 136
copy div "Customer Name: [PHONE_NUMBER] Phone: [PHONE_NUMBER] Address: Business location …"
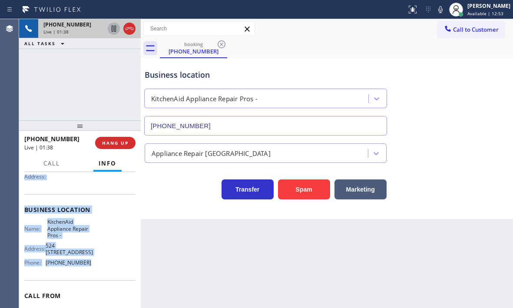
click at [112, 30] on icon at bounding box center [114, 29] width 4 height 6
click at [116, 26] on icon at bounding box center [114, 29] width 6 height 6
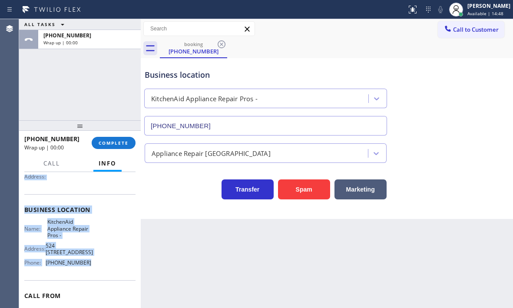
drag, startPoint x: 127, startPoint y: 143, endPoint x: 127, endPoint y: 131, distance: 12.2
click at [127, 131] on div "ALL TASKS ALL TASKS ACTIVE TASKS TASKS IN WRAP UP [PHONE_NUMBER] Wrap up | 00:0…" at bounding box center [80, 163] width 122 height 289
click at [112, 143] on span "COMPLETE" at bounding box center [114, 143] width 30 height 6
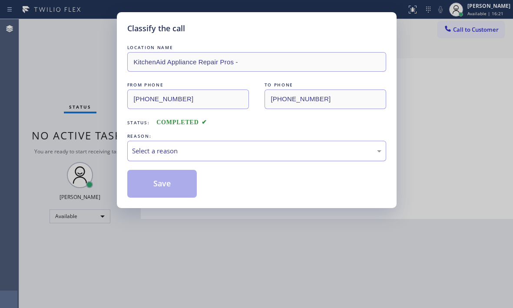
click at [188, 149] on div "Select a reason" at bounding box center [256, 151] width 249 height 10
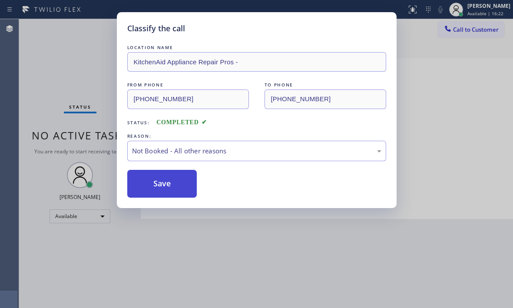
click at [151, 184] on button "Save" at bounding box center [162, 184] width 70 height 28
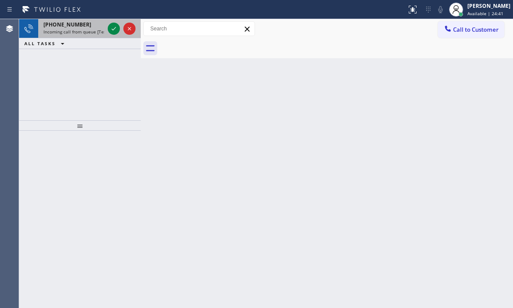
click at [82, 29] on span "Incoming call from queue [Test] All" at bounding box center [79, 32] width 72 height 6
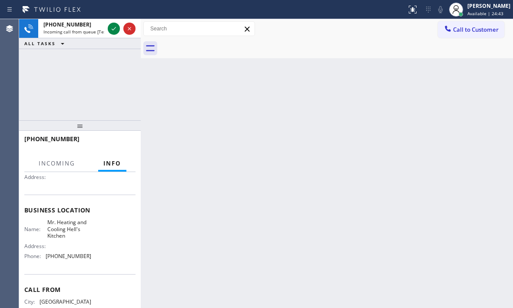
scroll to position [89, 0]
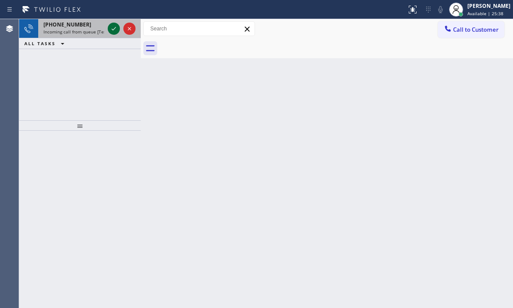
click at [109, 27] on icon at bounding box center [114, 28] width 10 height 10
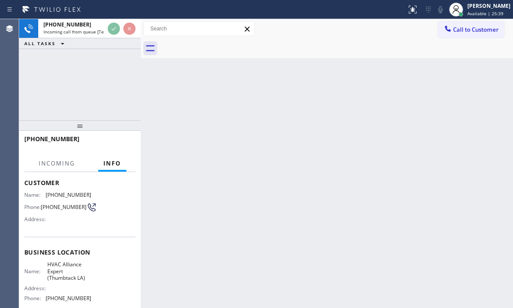
scroll to position [87, 0]
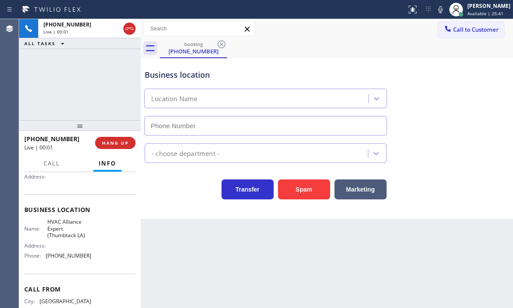
type input "[PHONE_NUMBER]"
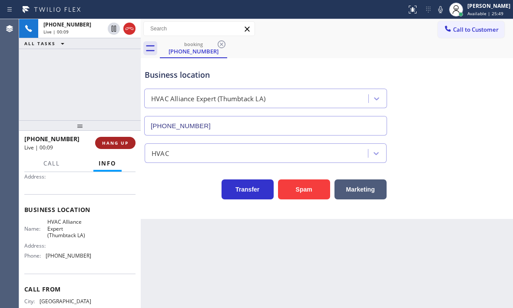
click at [126, 140] on span "HANG UP" at bounding box center [115, 143] width 27 height 6
click at [117, 141] on span "HANG UP" at bounding box center [115, 143] width 27 height 6
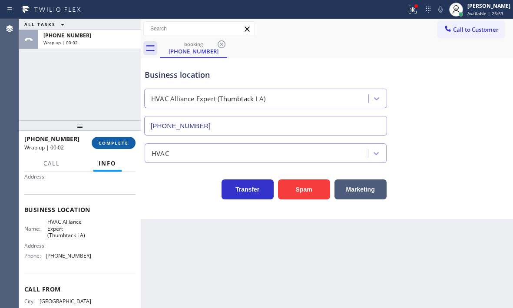
click at [125, 143] on span "COMPLETE" at bounding box center [114, 143] width 30 height 6
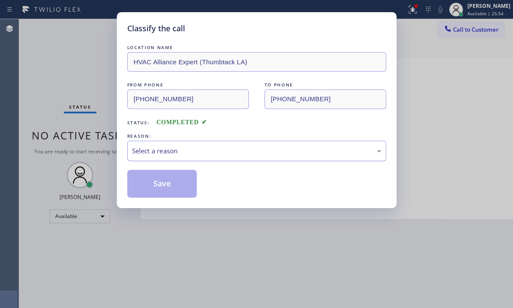
click at [219, 151] on div "Select a reason" at bounding box center [256, 151] width 249 height 10
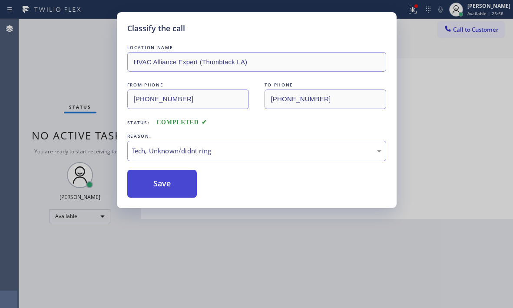
click at [154, 179] on button "Save" at bounding box center [162, 184] width 70 height 28
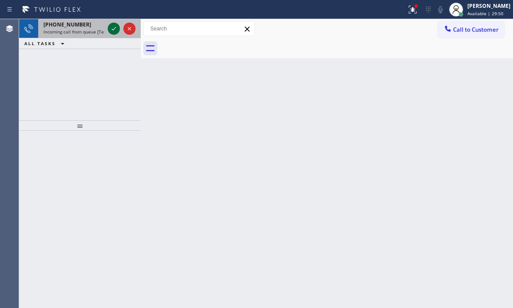
click at [111, 24] on icon at bounding box center [114, 28] width 10 height 10
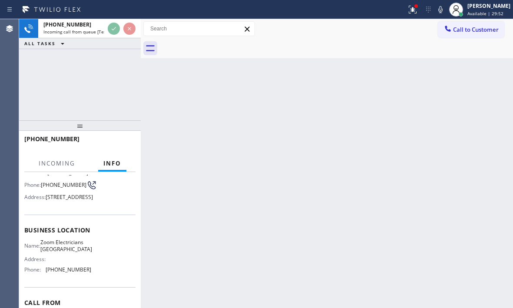
scroll to position [87, 0]
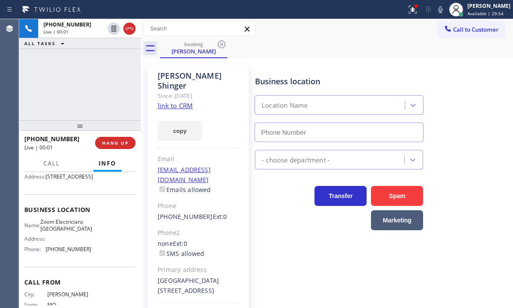
type input "[PHONE_NUMBER]"
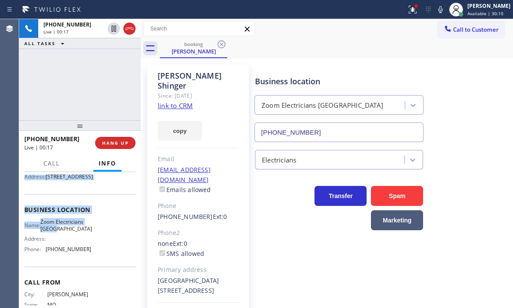
scroll to position [130, 0]
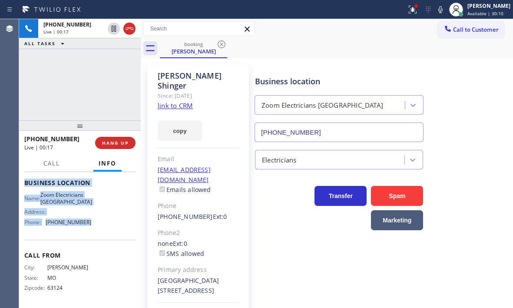
drag, startPoint x: 25, startPoint y: 225, endPoint x: 98, endPoint y: 264, distance: 82.8
click at [98, 264] on div "Context Queue: [Test] All Priority: 1 Customer Name: [PERSON_NAME] Phone: [PHON…" at bounding box center [80, 240] width 122 height 136
copy div "Customer Name: [PERSON_NAME] Phone: [PHONE_NUMBER] Address: [STREET_ADDRESS] Bu…"
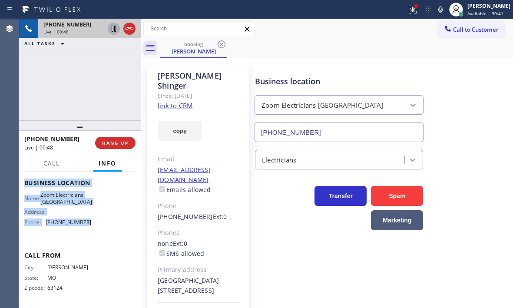
click at [112, 31] on icon at bounding box center [114, 29] width 4 height 6
click at [111, 30] on icon at bounding box center [114, 28] width 10 height 10
click at [111, 147] on button "HANG UP" at bounding box center [115, 143] width 40 height 12
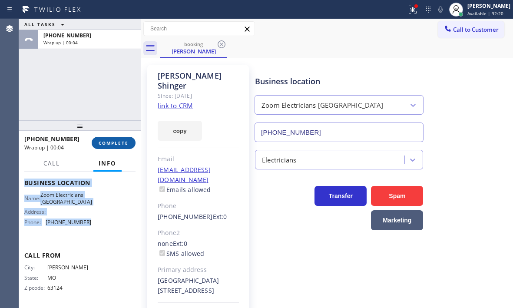
click at [102, 142] on span "COMPLETE" at bounding box center [114, 143] width 30 height 6
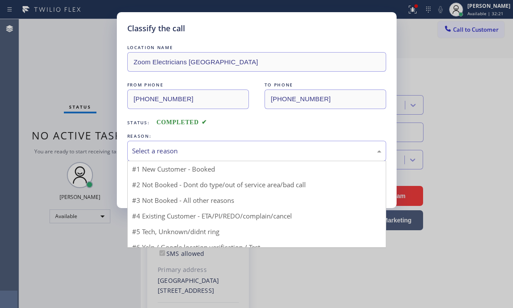
click at [246, 153] on div "Select a reason" at bounding box center [256, 151] width 249 height 10
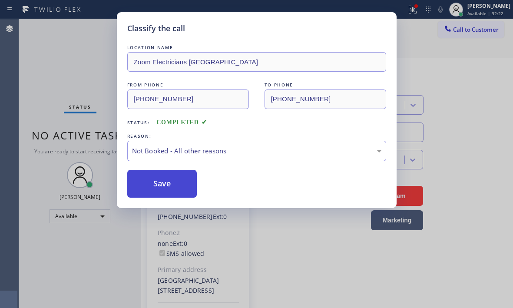
click at [143, 183] on button "Save" at bounding box center [162, 184] width 70 height 28
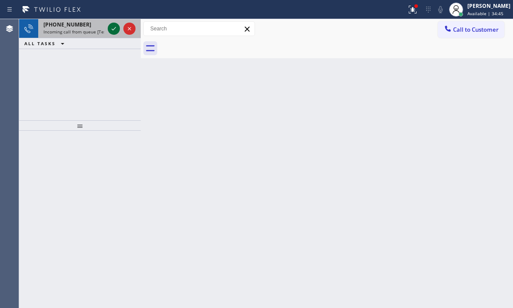
click at [111, 27] on icon at bounding box center [114, 28] width 10 height 10
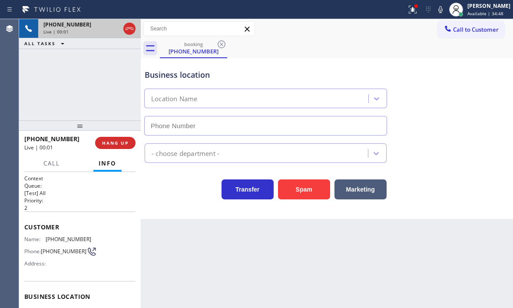
scroll to position [43, 0]
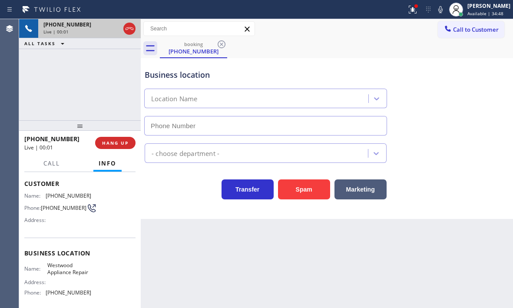
type input "[PHONE_NUMBER]"
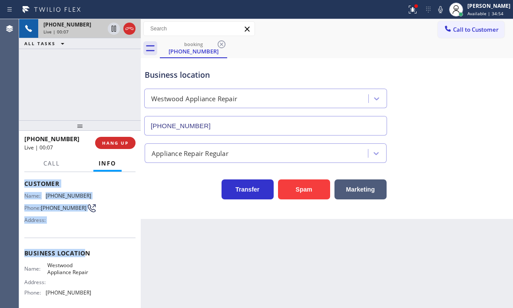
scroll to position [87, 0]
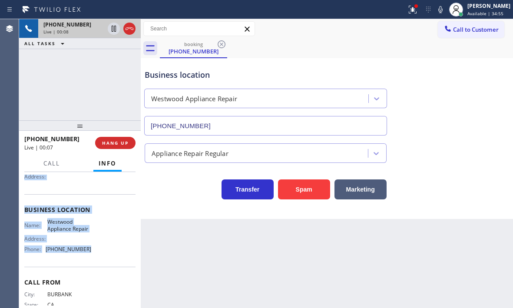
drag, startPoint x: 24, startPoint y: 182, endPoint x: 88, endPoint y: 263, distance: 103.1
click at [88, 263] on div "Context Queue: [Test] All Priority: 2 Customer Name: [PHONE_NUMBER] Phone: [PHO…" at bounding box center [79, 210] width 111 height 245
click at [408, 14] on icon at bounding box center [413, 9] width 10 height 10
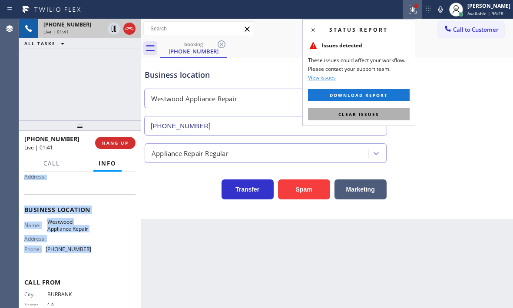
click at [392, 112] on button "Clear issues" at bounding box center [359, 114] width 102 height 12
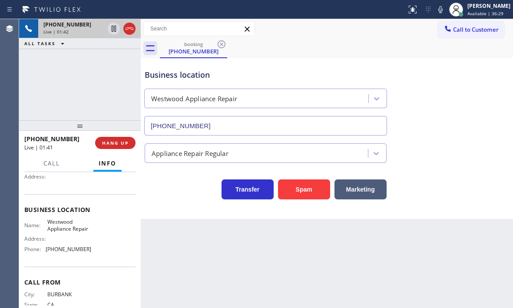
click at [460, 106] on div "Business location Westwood Appliance Repair [PHONE_NUMBER]" at bounding box center [327, 96] width 368 height 79
click at [73, 82] on div "[PHONE_NUMBER] Live | 01:43 ALL TASKS ALL TASKS ACTIVE TASKS TASKS IN WRAP UP" at bounding box center [80, 69] width 122 height 101
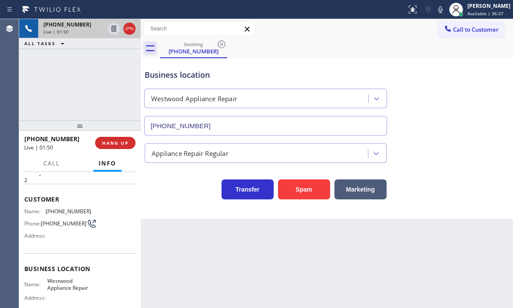
scroll to position [43, 0]
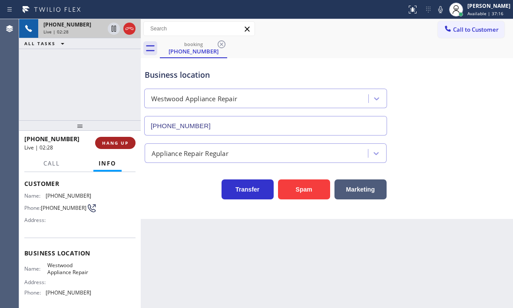
click at [121, 144] on span "HANG UP" at bounding box center [115, 143] width 27 height 6
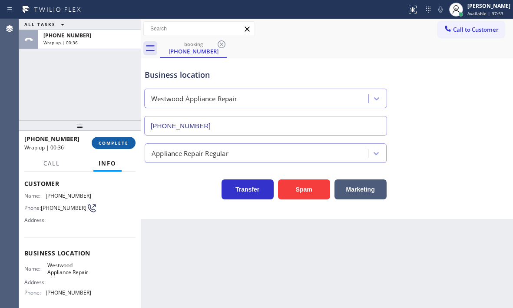
click at [113, 144] on span "COMPLETE" at bounding box center [114, 143] width 30 height 6
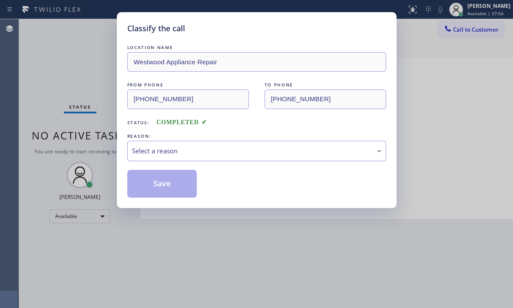
drag, startPoint x: 197, startPoint y: 148, endPoint x: 190, endPoint y: 154, distance: 9.2
click at [197, 148] on div "Select a reason" at bounding box center [256, 151] width 249 height 10
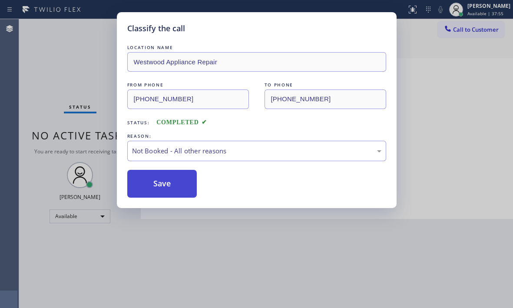
click at [153, 183] on button "Save" at bounding box center [162, 184] width 70 height 28
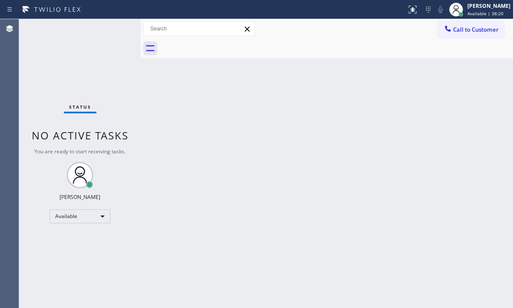
click at [111, 28] on div "Status No active tasks You are ready to start receiving tasks. [PERSON_NAME] Av…" at bounding box center [80, 163] width 122 height 289
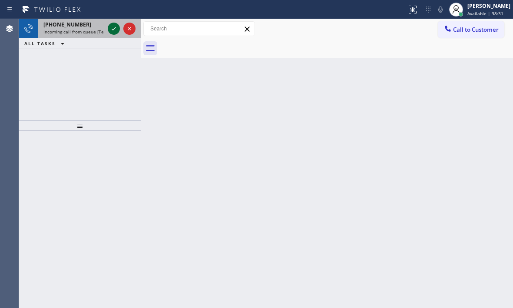
click at [115, 27] on icon at bounding box center [114, 28] width 10 height 10
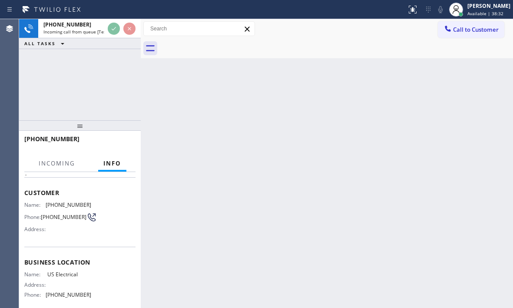
scroll to position [87, 0]
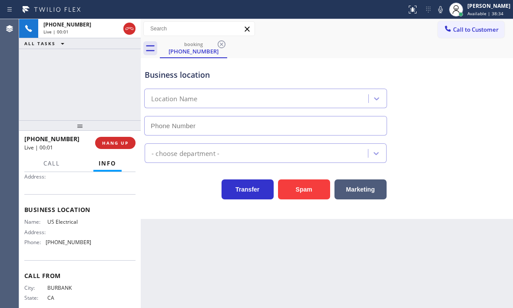
type input "[PHONE_NUMBER]"
click at [115, 145] on span "HANG UP" at bounding box center [115, 143] width 27 height 6
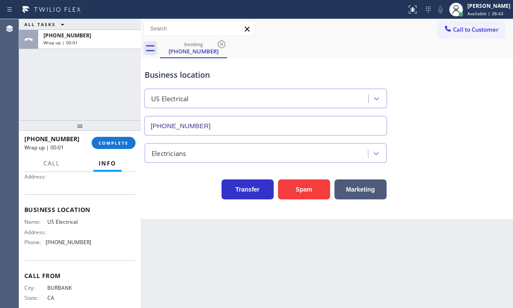
click at [112, 146] on button "COMPLETE" at bounding box center [114, 143] width 44 height 12
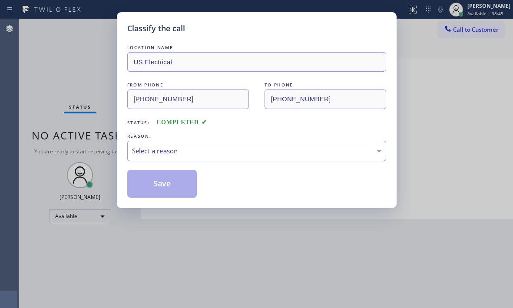
drag, startPoint x: 228, startPoint y: 152, endPoint x: 220, endPoint y: 157, distance: 9.8
click at [228, 152] on div "Select a reason" at bounding box center [256, 151] width 249 height 10
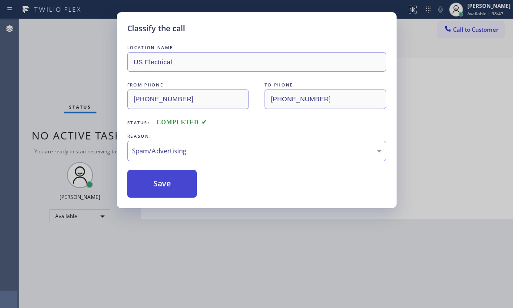
click at [167, 181] on button "Save" at bounding box center [162, 184] width 70 height 28
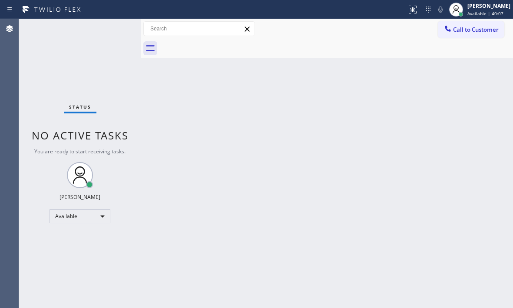
click at [323, 78] on div "Back to Dashboard Change Sender ID Customers Technicians Select a contact Outbo…" at bounding box center [327, 163] width 372 height 289
click at [485, 12] on span "Available | 41:31" at bounding box center [486, 13] width 36 height 6
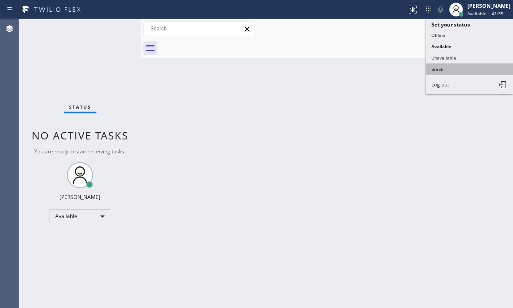
click at [441, 72] on button "Break" at bounding box center [469, 68] width 87 height 11
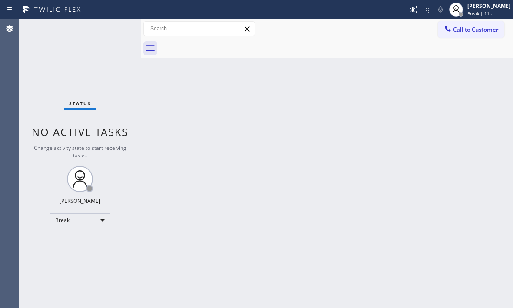
drag, startPoint x: 235, startPoint y: 172, endPoint x: 239, endPoint y: 169, distance: 5.0
click at [239, 171] on div "Back to Dashboard Change Sender ID Customers Technicians Select a contact Outbo…" at bounding box center [327, 163] width 372 height 289
click at [96, 215] on div "Break" at bounding box center [80, 220] width 61 height 14
click at [79, 242] on li "Available" at bounding box center [79, 243] width 59 height 10
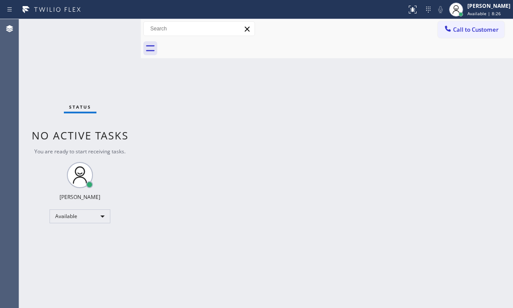
click at [64, 59] on div "Status No active tasks You are ready to start receiving tasks. [PERSON_NAME] Av…" at bounding box center [80, 163] width 122 height 289
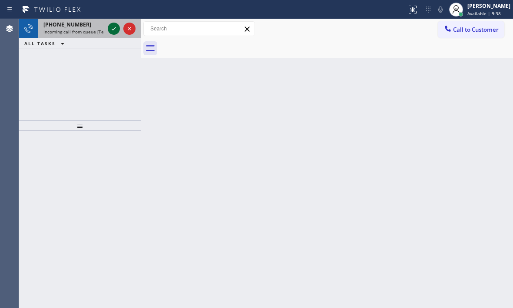
click at [116, 26] on icon at bounding box center [114, 28] width 10 height 10
click at [111, 31] on icon at bounding box center [114, 28] width 10 height 10
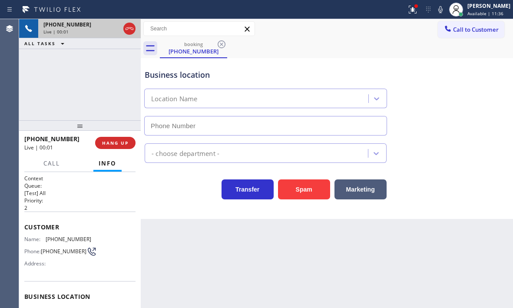
type input "[PHONE_NUMBER]"
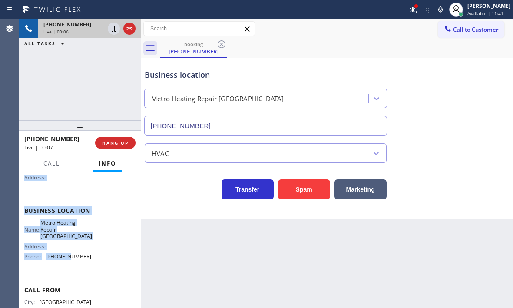
scroll to position [87, 0]
drag, startPoint x: 24, startPoint y: 223, endPoint x: 110, endPoint y: 267, distance: 96.4
click at [110, 267] on div "Context Queue: [Test] All Priority: 2 Customer Name: [PHONE_NUMBER] Phone: [PHO…" at bounding box center [80, 240] width 122 height 136
click at [114, 27] on icon at bounding box center [114, 28] width 10 height 10
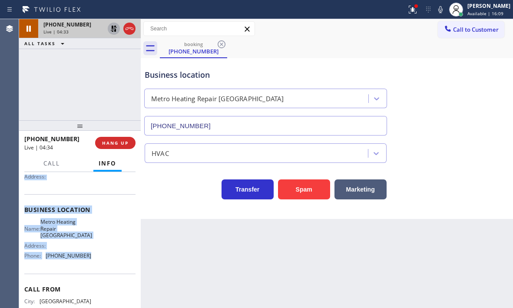
click at [109, 27] on icon at bounding box center [114, 28] width 10 height 10
click at [117, 29] on icon at bounding box center [114, 28] width 10 height 10
click at [110, 27] on icon at bounding box center [114, 28] width 10 height 10
drag, startPoint x: 118, startPoint y: 142, endPoint x: 119, endPoint y: 88, distance: 54.3
click at [119, 88] on div "[PHONE_NUMBER] Live | 18:35 ALL TASKS ALL TASKS ACTIVE TASKS TASKS IN WRAP UP […" at bounding box center [80, 163] width 122 height 289
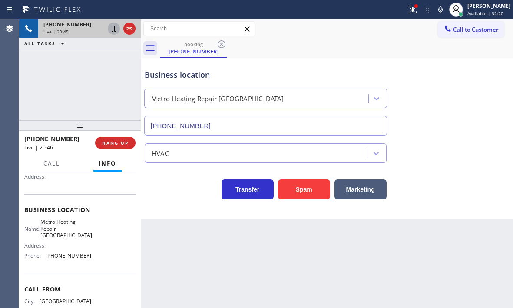
click at [479, 66] on div "Business location Metro Heating Repair [GEOGRAPHIC_DATA] [PHONE_NUMBER]" at bounding box center [327, 96] width 368 height 79
click at [116, 143] on span "HANG UP" at bounding box center [115, 143] width 27 height 6
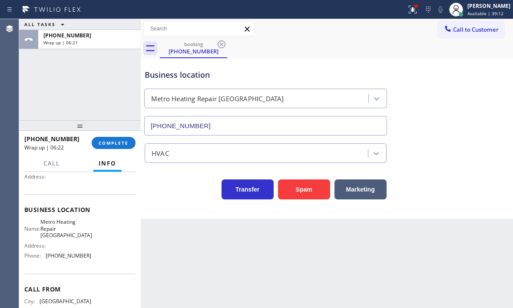
click at [49, 93] on div "ALL TASKS ALL TASKS ACTIVE TASKS TASKS IN WRAP UP [PHONE_NUMBER] Wrap up | 06:21" at bounding box center [80, 69] width 122 height 101
click at [115, 144] on span "COMPLETE" at bounding box center [114, 143] width 30 height 6
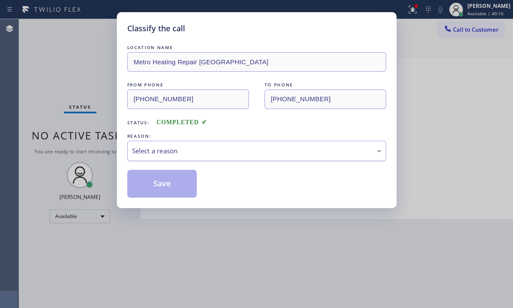
click at [205, 153] on div "Select a reason" at bounding box center [256, 151] width 249 height 10
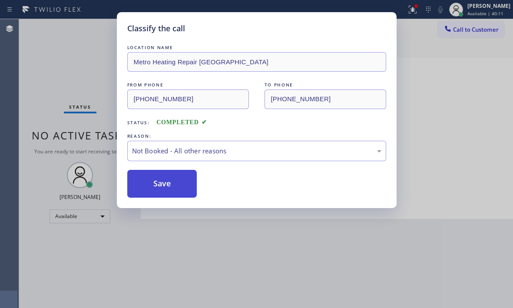
click at [150, 185] on button "Save" at bounding box center [162, 184] width 70 height 28
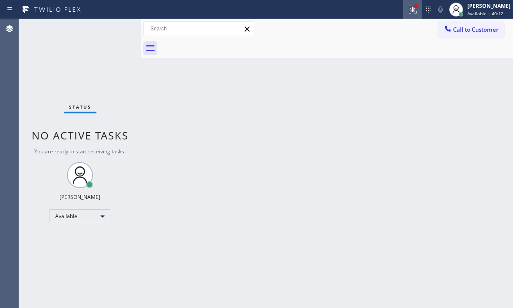
click at [409, 13] on icon at bounding box center [413, 10] width 8 height 8
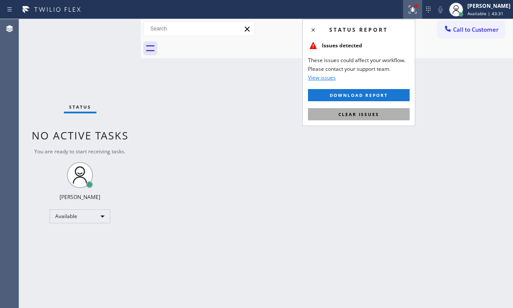
click at [361, 116] on span "Clear issues" at bounding box center [358, 114] width 41 height 6
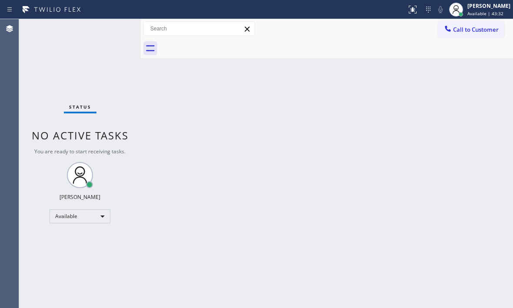
click at [427, 182] on div "Back to Dashboard Change Sender ID Customers Technicians Select a contact Outbo…" at bounding box center [327, 163] width 372 height 289
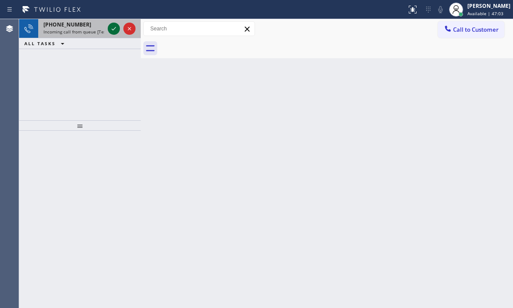
click at [110, 30] on icon at bounding box center [114, 28] width 10 height 10
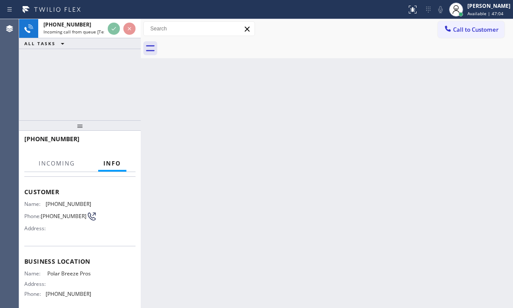
scroll to position [87, 0]
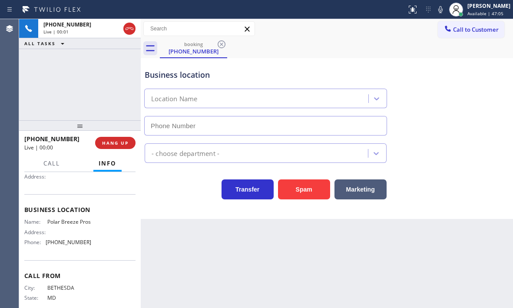
type input "[PHONE_NUMBER]"
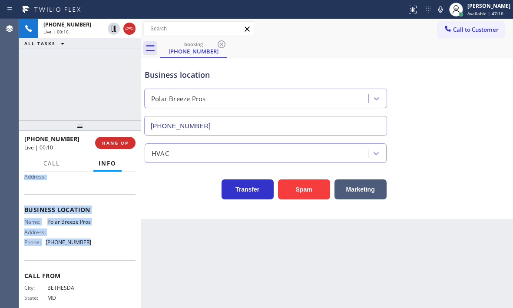
drag, startPoint x: 22, startPoint y: 222, endPoint x: 91, endPoint y: 258, distance: 77.9
click at [91, 258] on div "Context Queue: [Test] All Priority: 1 Customer Name: [PHONE_NUMBER] Phone: [PHO…" at bounding box center [80, 240] width 122 height 136
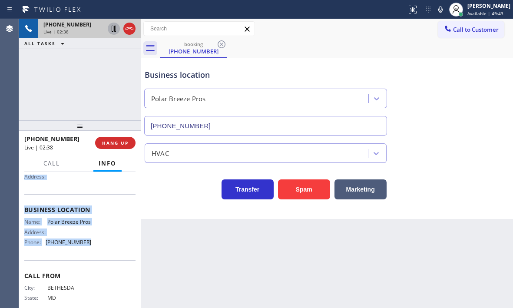
click at [113, 33] on icon at bounding box center [114, 28] width 10 height 10
click at [114, 30] on icon at bounding box center [114, 29] width 6 height 6
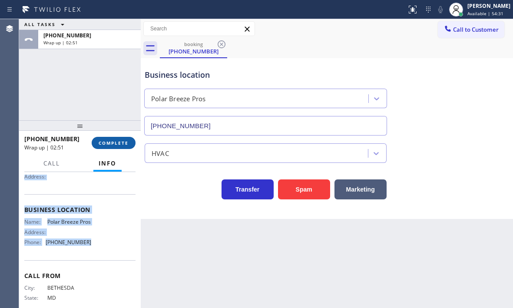
click at [114, 137] on button "COMPLETE" at bounding box center [114, 143] width 44 height 12
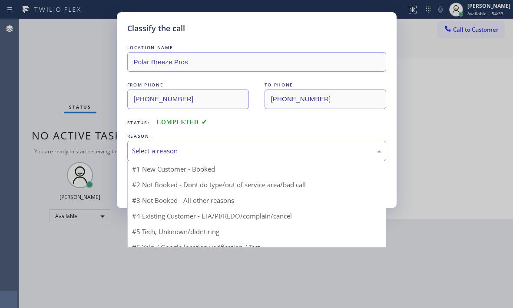
click at [200, 151] on div "Select a reason" at bounding box center [256, 151] width 249 height 10
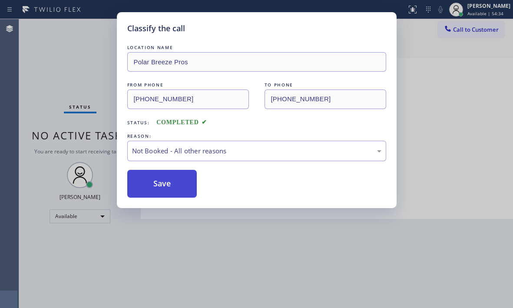
click at [159, 177] on button "Save" at bounding box center [162, 184] width 70 height 28
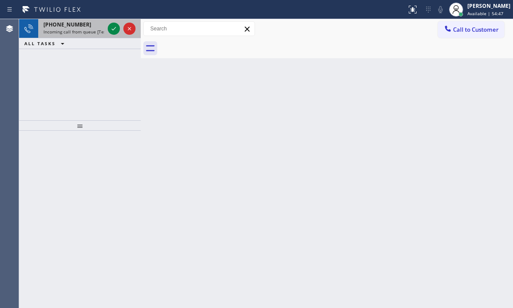
drag, startPoint x: 199, startPoint y: 3, endPoint x: 49, endPoint y: 32, distance: 153.5
click at [49, 32] on span "Incoming call from queue [Test] All" at bounding box center [79, 32] width 72 height 6
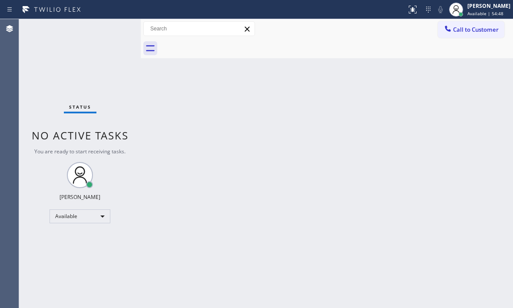
click at [417, 232] on div "Back to Dashboard Change Sender ID Customers Technicians Select a contact Outbo…" at bounding box center [327, 163] width 372 height 289
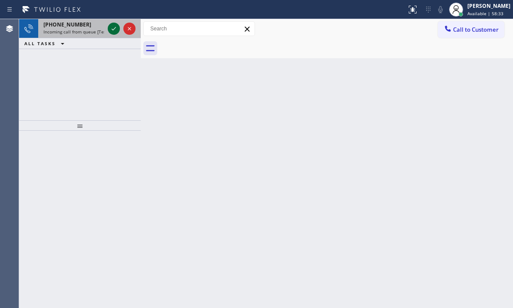
click at [113, 28] on icon at bounding box center [114, 28] width 10 height 10
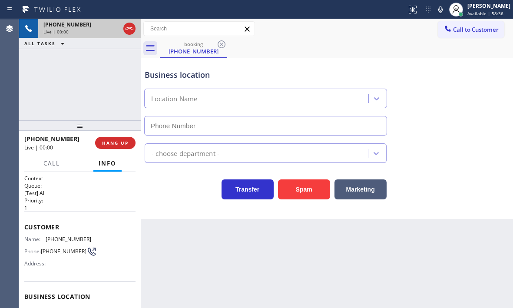
type input "[PHONE_NUMBER]"
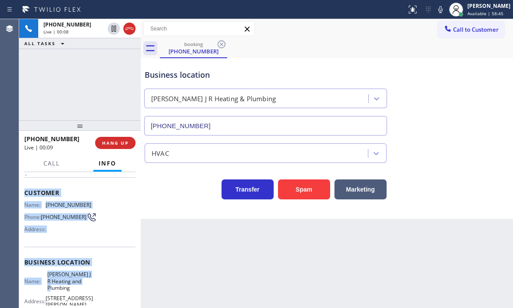
scroll to position [87, 0]
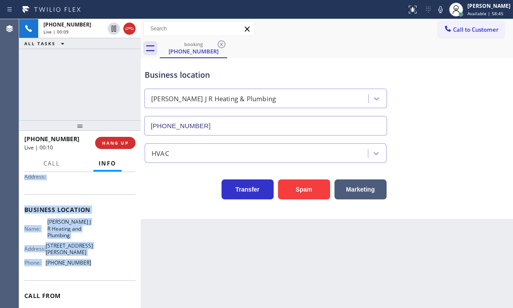
drag, startPoint x: 25, startPoint y: 223, endPoint x: 93, endPoint y: 269, distance: 81.5
click at [93, 269] on div "Context Queue: [Test] All Priority: 1 Customer Name: [PHONE_NUMBER] Phone: [PHO…" at bounding box center [79, 217] width 111 height 258
click at [123, 146] on button "HANG UP" at bounding box center [115, 143] width 40 height 12
click at [118, 144] on span "HANG UP" at bounding box center [115, 143] width 27 height 6
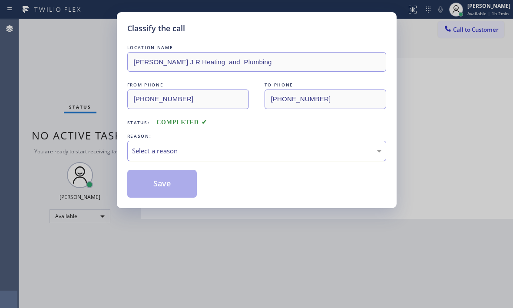
click at [191, 151] on div "Select a reason" at bounding box center [256, 151] width 249 height 10
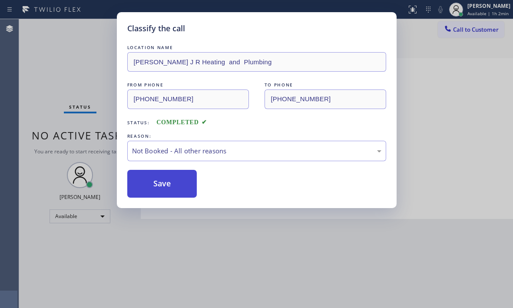
click at [138, 183] on button "Save" at bounding box center [162, 184] width 70 height 28
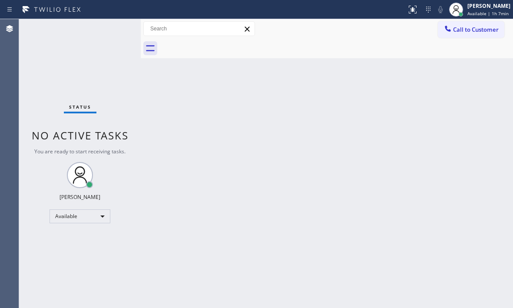
click at [111, 31] on div "Status No active tasks You are ready to start receiving tasks. [PERSON_NAME] Av…" at bounding box center [80, 163] width 122 height 289
click at [453, 87] on div "Back to Dashboard Change Sender ID Customers Technicians Select a contact Outbo…" at bounding box center [327, 163] width 372 height 289
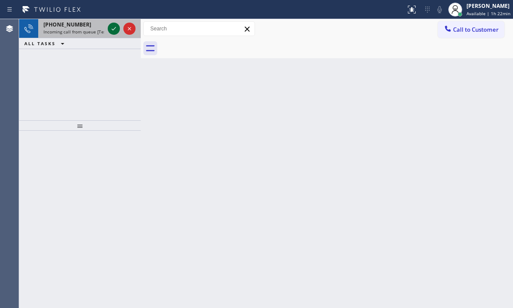
click at [111, 27] on icon at bounding box center [114, 28] width 10 height 10
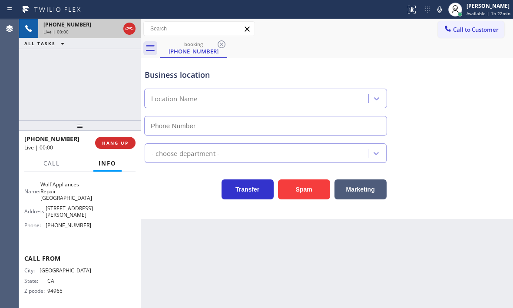
type input "[PHONE_NUMBER]"
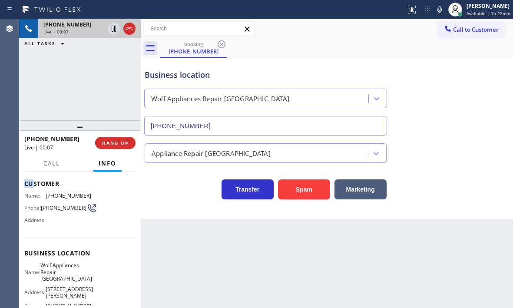
scroll to position [42, 0]
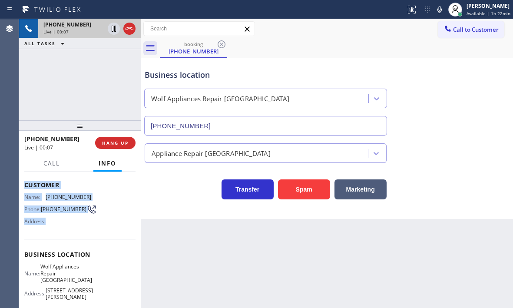
drag, startPoint x: 24, startPoint y: 181, endPoint x: 81, endPoint y: 230, distance: 75.5
click at [80, 230] on div "Context Queue: [Test] All Priority: 2 Customer Name: [PHONE_NUMBER] Phone: [PHO…" at bounding box center [80, 240] width 122 height 136
click at [117, 145] on span "HANG UP" at bounding box center [115, 143] width 27 height 6
click at [118, 144] on span "HANG UP" at bounding box center [115, 143] width 27 height 6
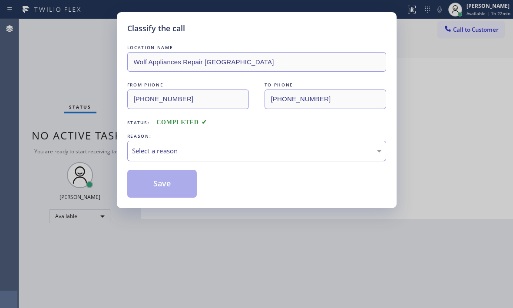
click at [185, 144] on div "Select a reason" at bounding box center [256, 151] width 259 height 20
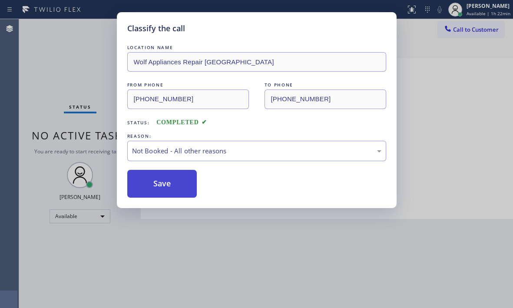
click at [149, 182] on button "Save" at bounding box center [162, 184] width 70 height 28
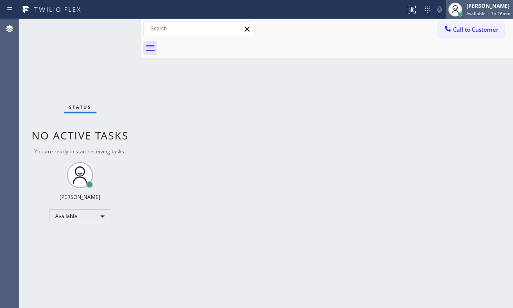
click at [483, 13] on span "Available | 1h 26min" at bounding box center [489, 13] width 44 height 6
click at [474, 12] on span "Available | 1h 26min" at bounding box center [489, 13] width 44 height 6
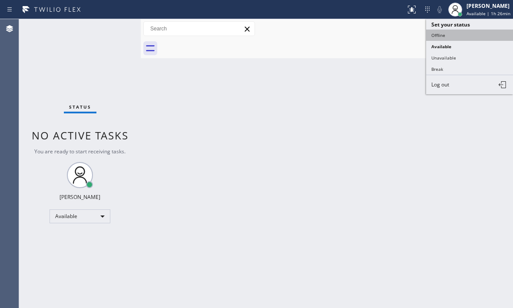
click at [441, 36] on button "Offline" at bounding box center [469, 35] width 87 height 11
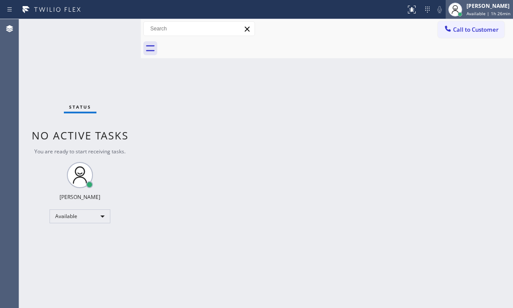
click at [474, 12] on span "Available | 1h 26min" at bounding box center [489, 13] width 44 height 6
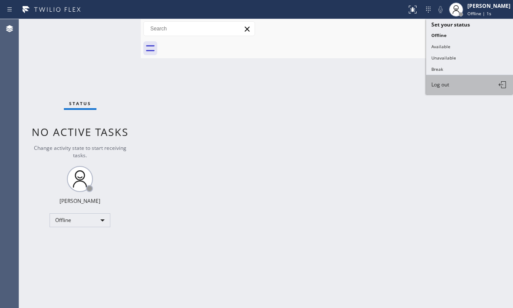
click at [440, 87] on span "Log out" at bounding box center [440, 84] width 18 height 7
